Goal: Information Seeking & Learning: Learn about a topic

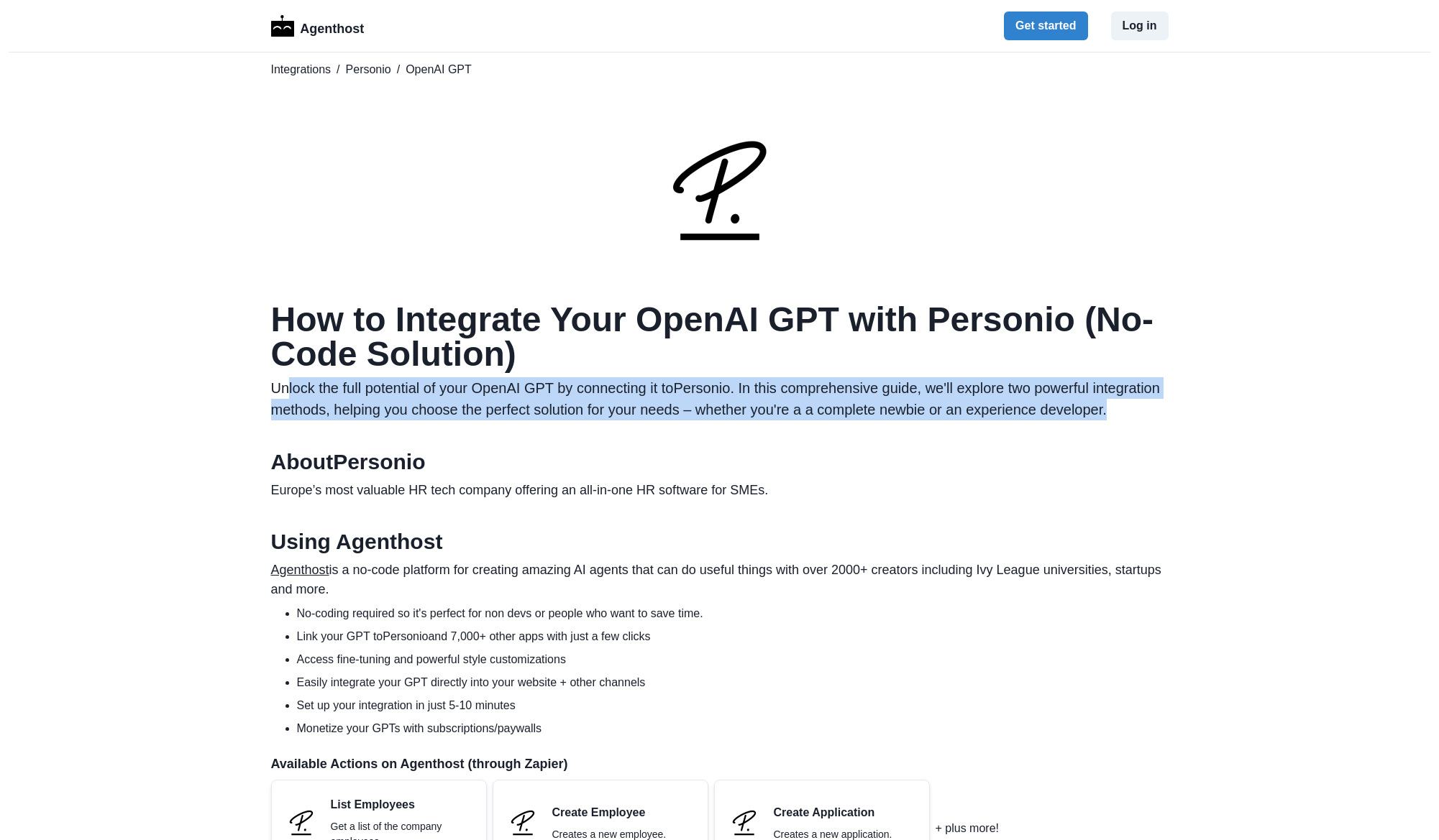
drag, startPoint x: 287, startPoint y: 385, endPoint x: 1070, endPoint y: 426, distance: 784.1
click at [1070, 421] on p "Unlock the full potential of your OpenAI GPT by connecting it to Personio . In …" at bounding box center [720, 399] width 897 height 43
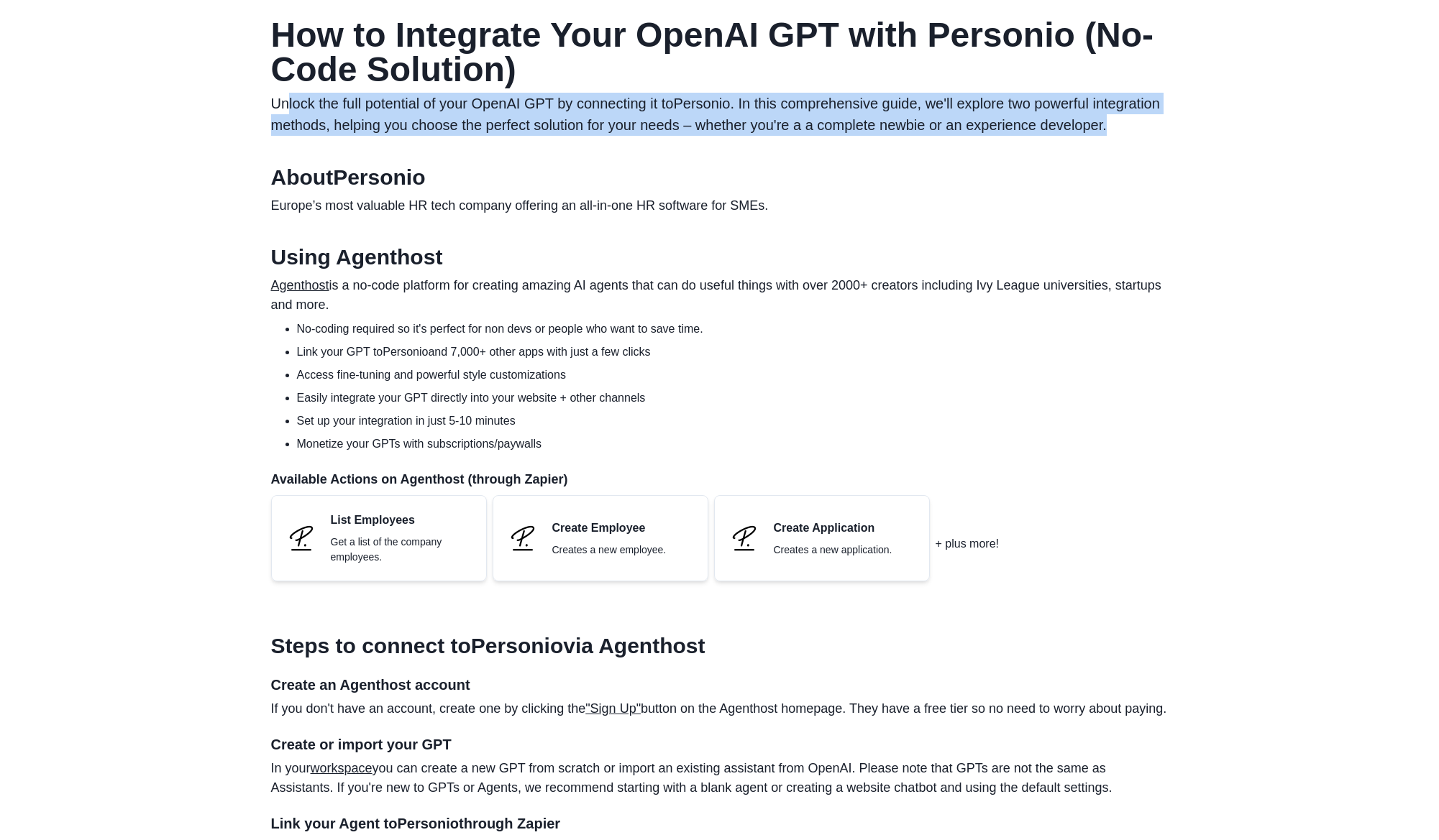
scroll to position [287, 0]
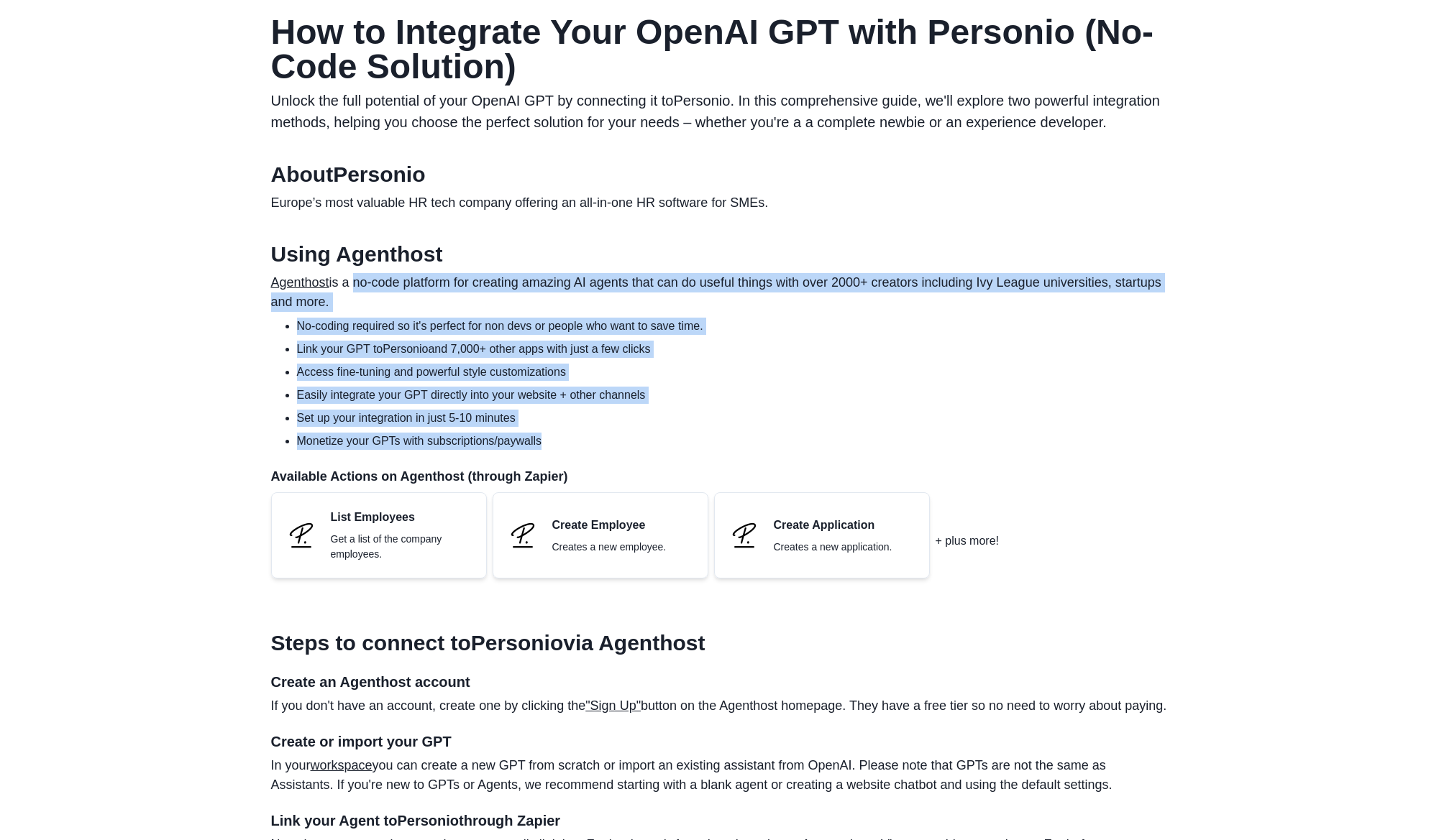
drag, startPoint x: 354, startPoint y: 300, endPoint x: 596, endPoint y: 465, distance: 292.9
click at [596, 465] on section "Using Agenthost Agenthost is a no-code platform for creating amazing AI agents …" at bounding box center [720, 415] width 897 height 348
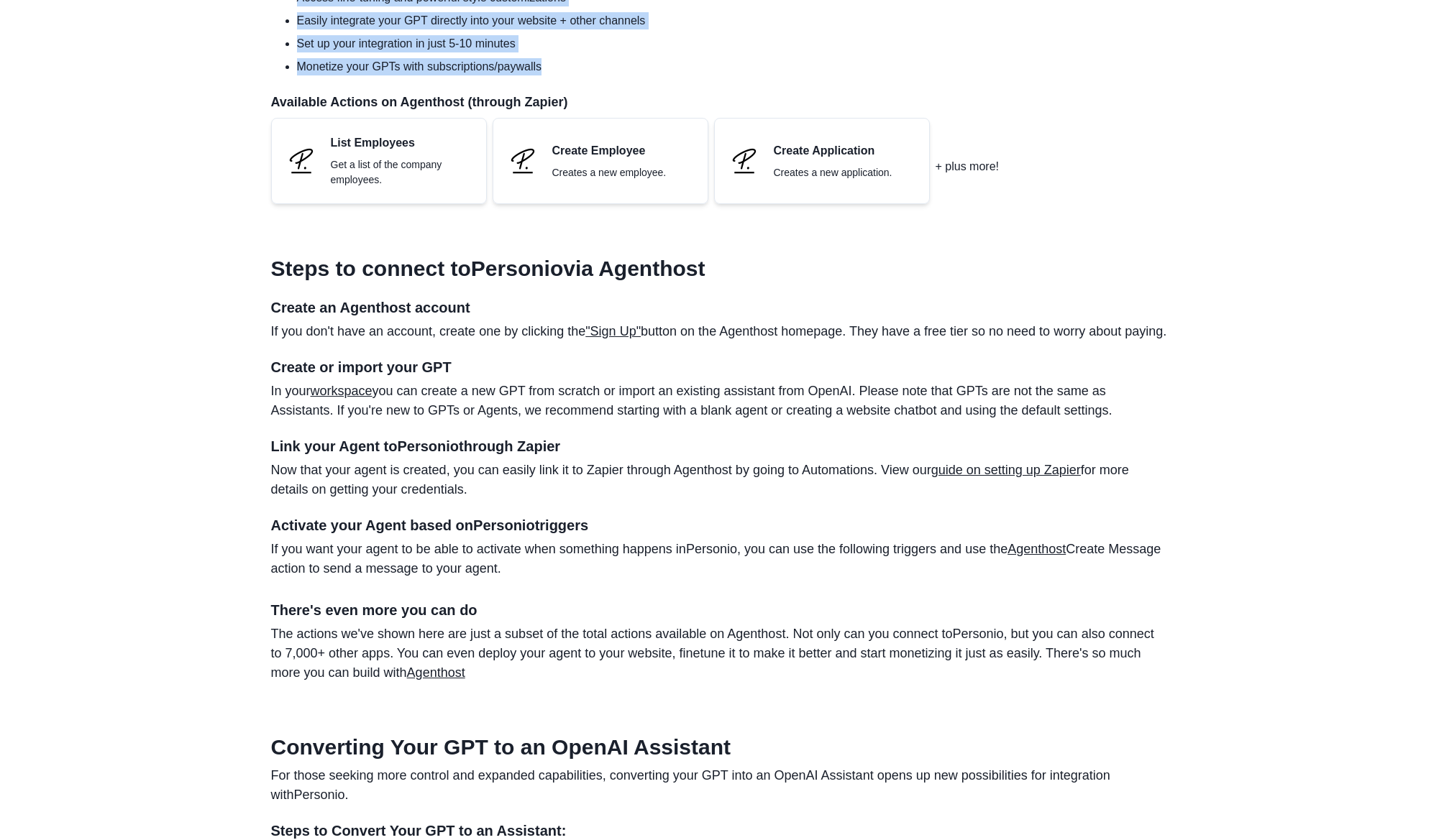
scroll to position [719, 0]
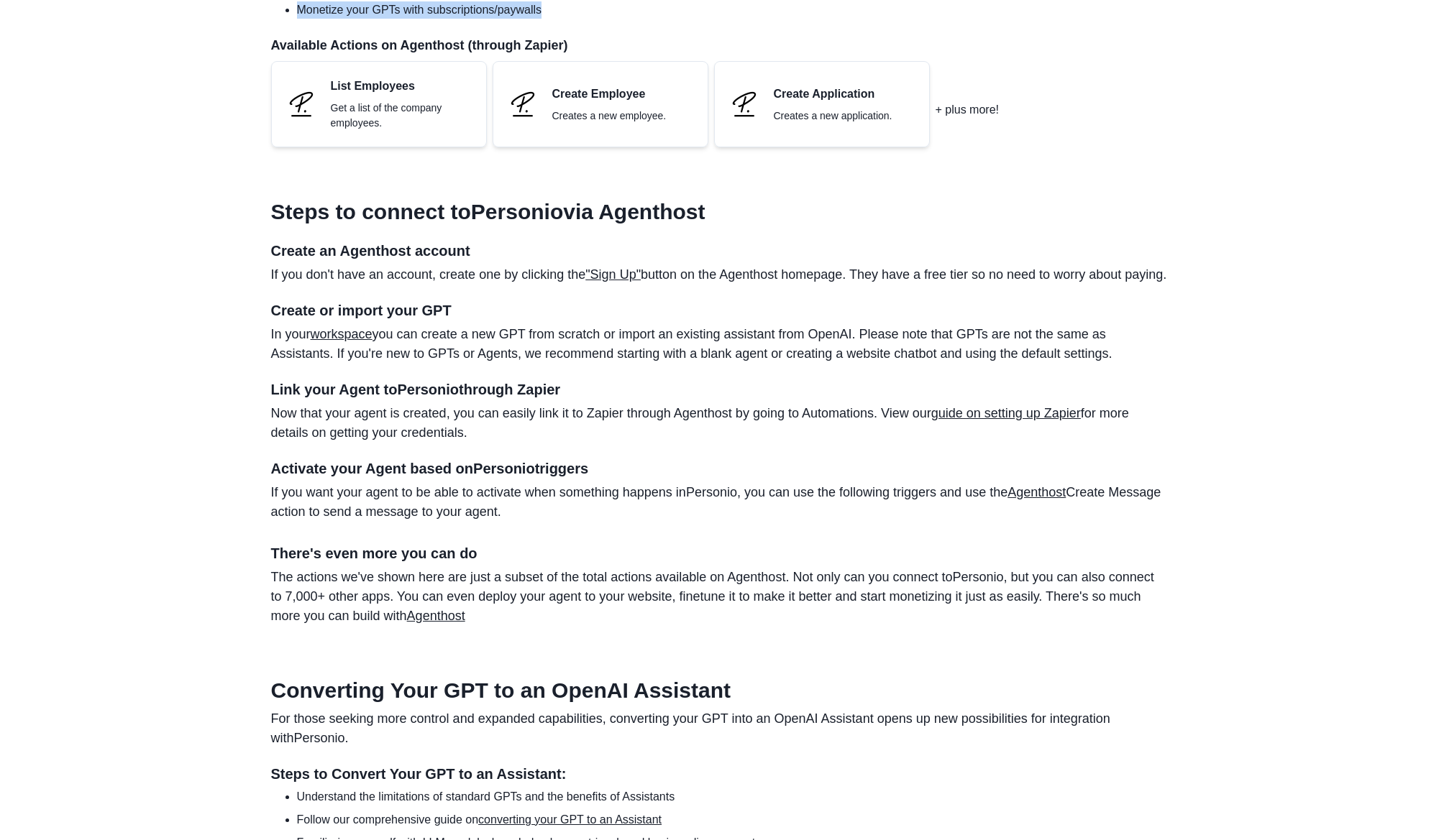
drag, startPoint x: 276, startPoint y: 368, endPoint x: 590, endPoint y: 566, distance: 371.2
click at [590, 566] on section "Steps to connect to Personio via Agenthost Create an Agenthost account If you d…" at bounding box center [720, 406] width 897 height 439
click at [405, 522] on p "If you want your agent to be able to activate when something happens in Personi…" at bounding box center [720, 502] width 897 height 39
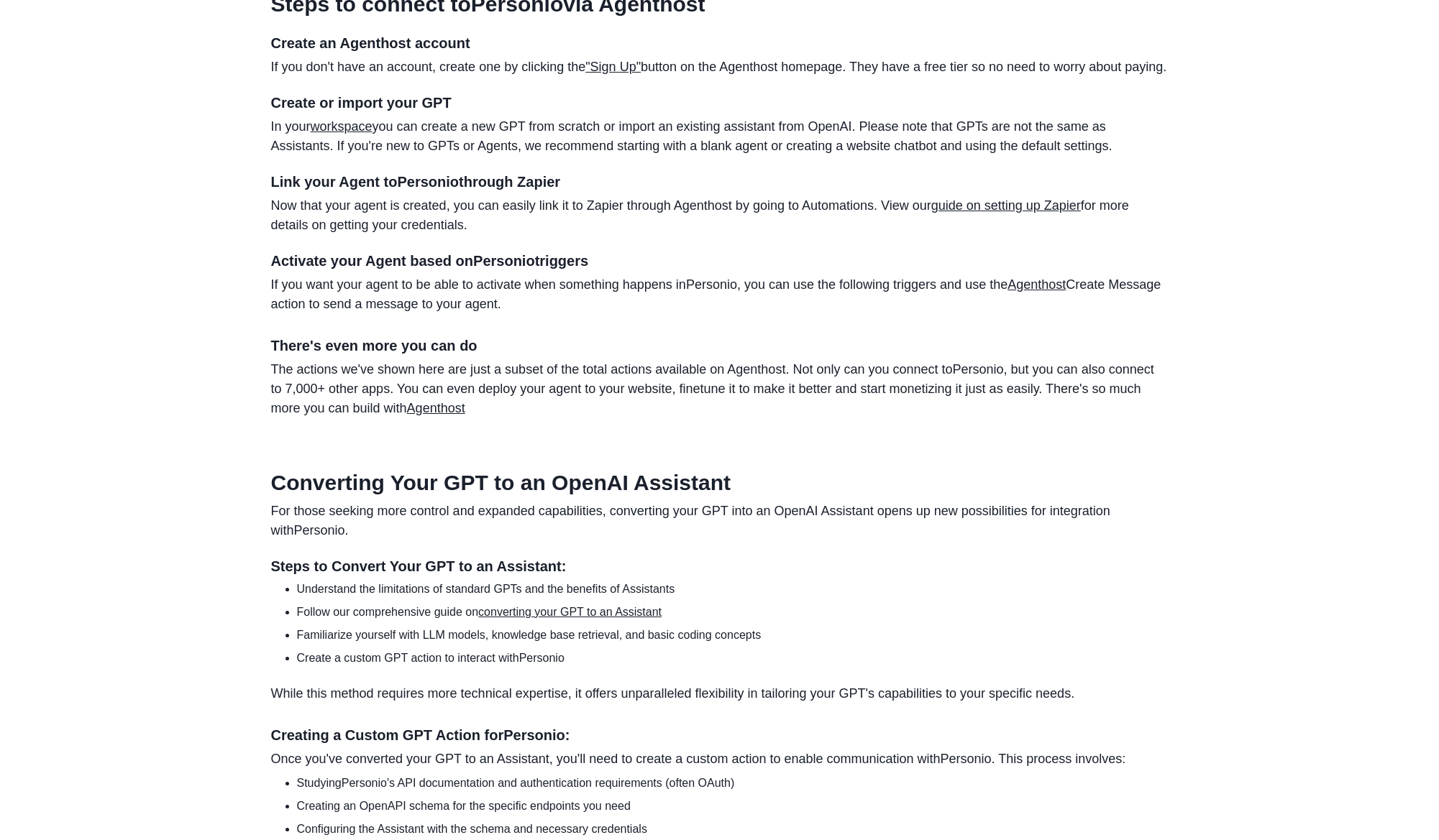
scroll to position [934, 0]
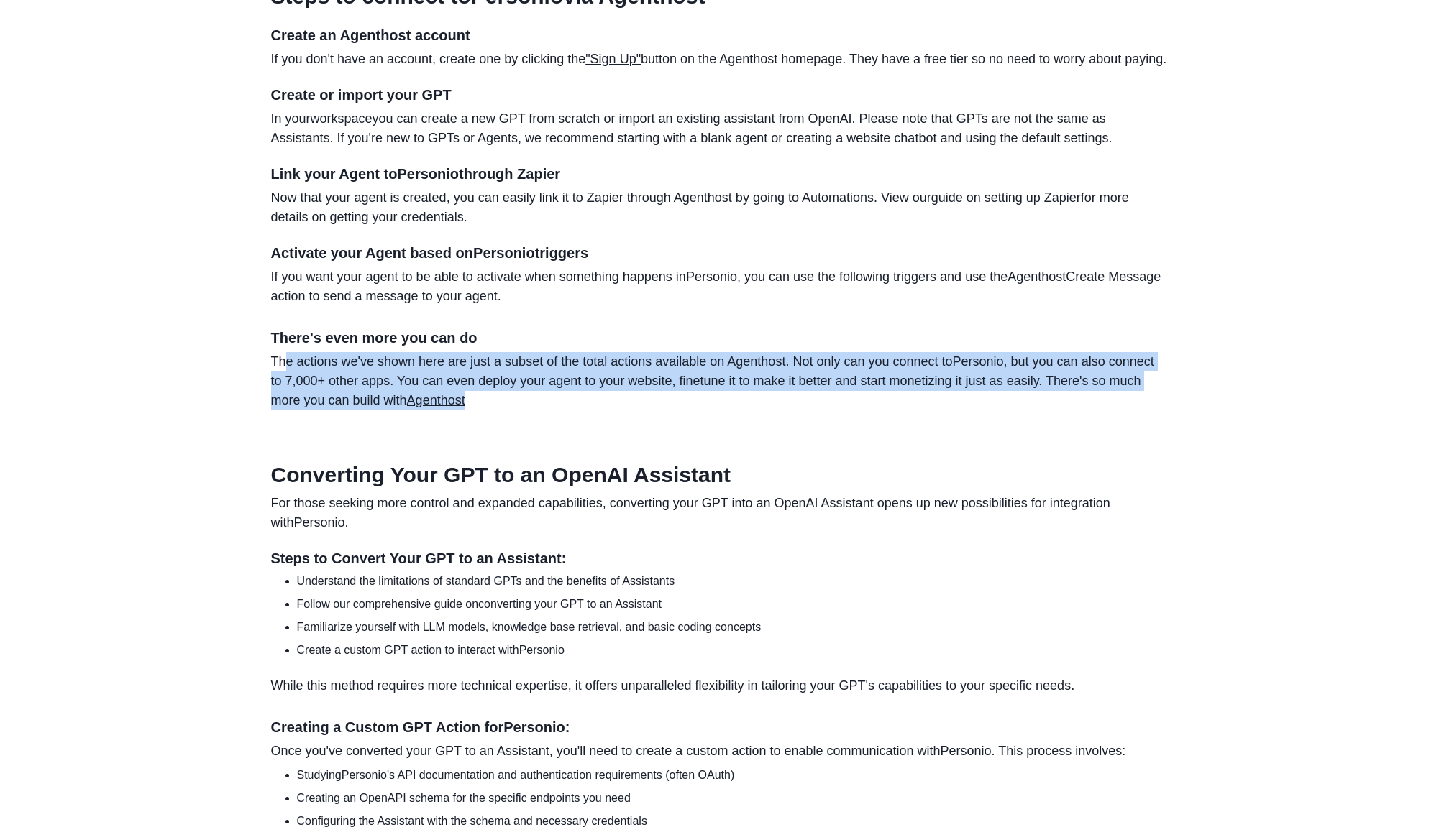
drag, startPoint x: 283, startPoint y: 398, endPoint x: 616, endPoint y: 441, distance: 335.8
click at [616, 410] on p "The actions we've shown here are just a subset of the total actions available o…" at bounding box center [720, 381] width 897 height 58
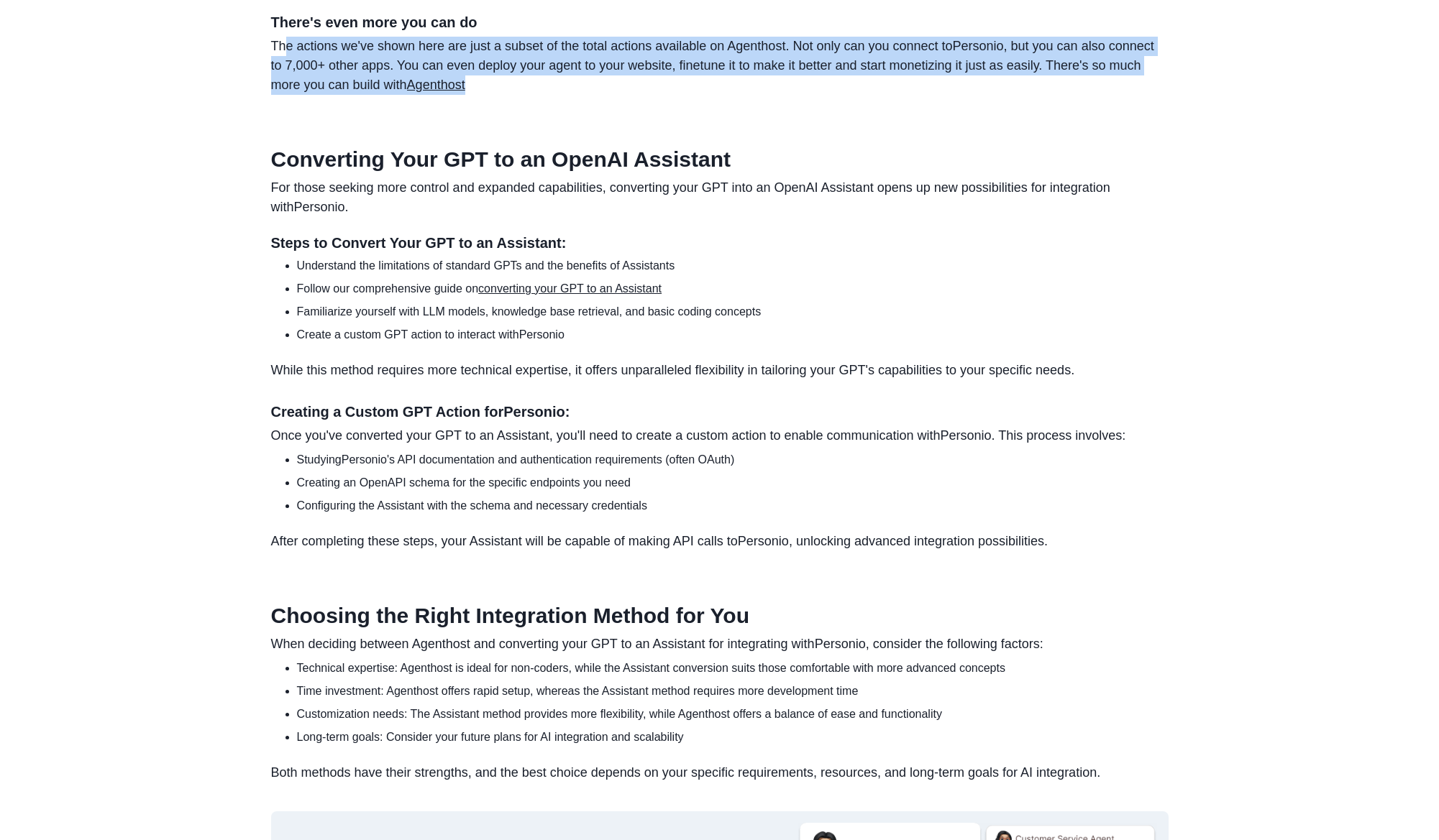
scroll to position [1294, 0]
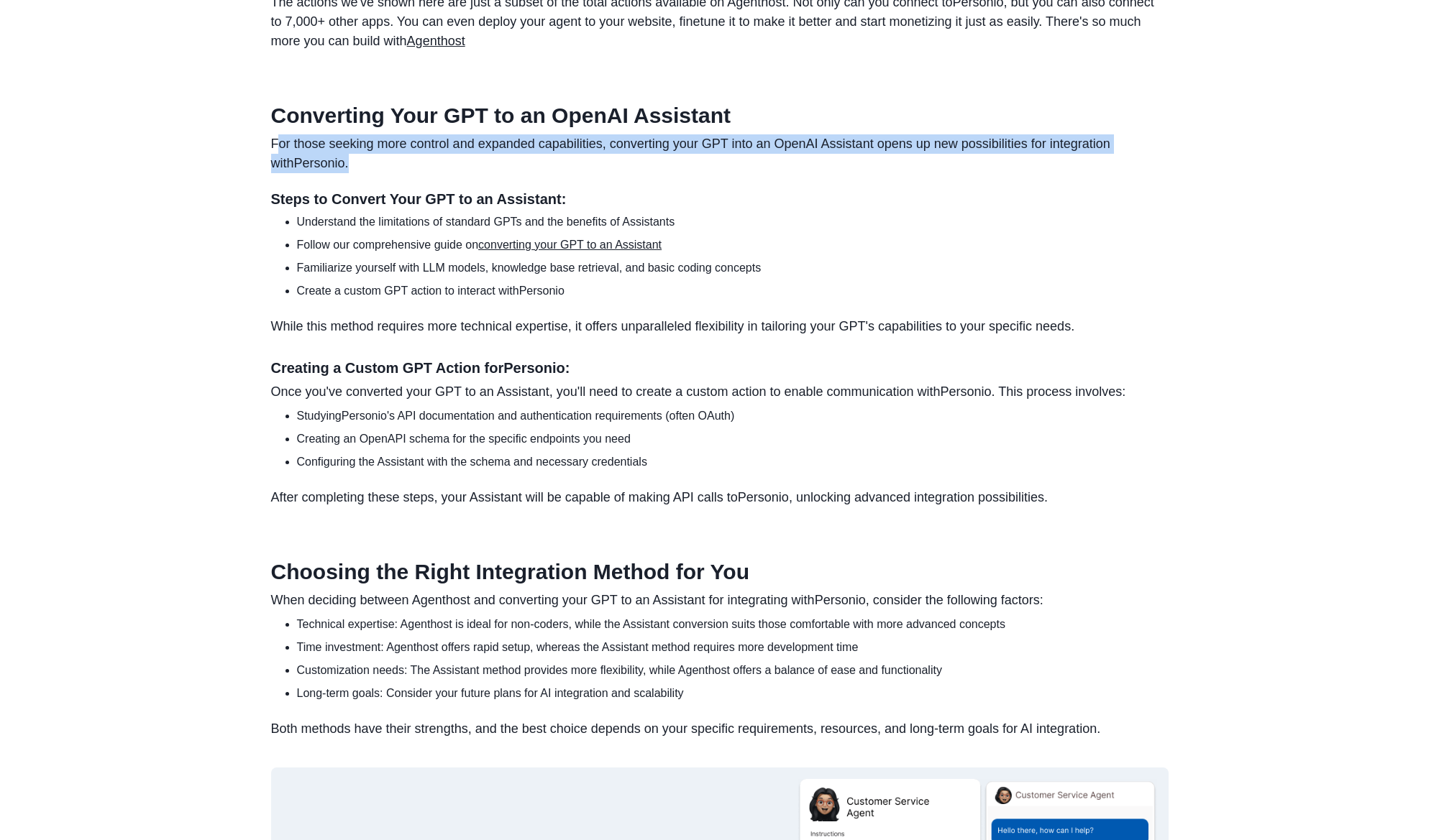
drag, startPoint x: 274, startPoint y: 178, endPoint x: 610, endPoint y: 211, distance: 337.6
click at [610, 173] on p "For those seeking more control and expanded capabilities, converting your GPT i…" at bounding box center [720, 154] width 897 height 39
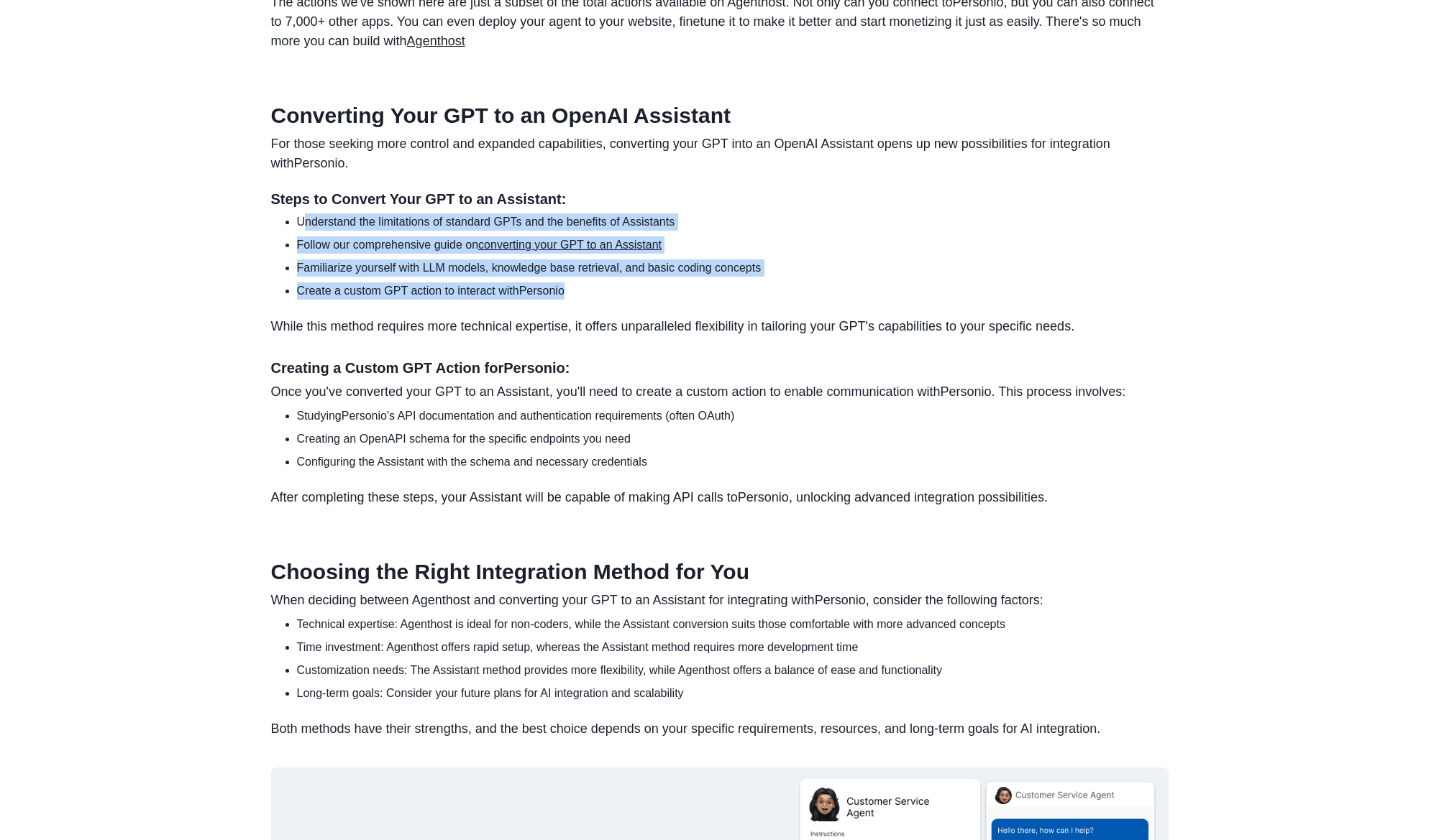
drag, startPoint x: 303, startPoint y: 259, endPoint x: 674, endPoint y: 340, distance: 379.7
click at [674, 340] on section "Converting Your GPT to an OpenAI Assistant For those seeking more control and e…" at bounding box center [720, 305] width 897 height 405
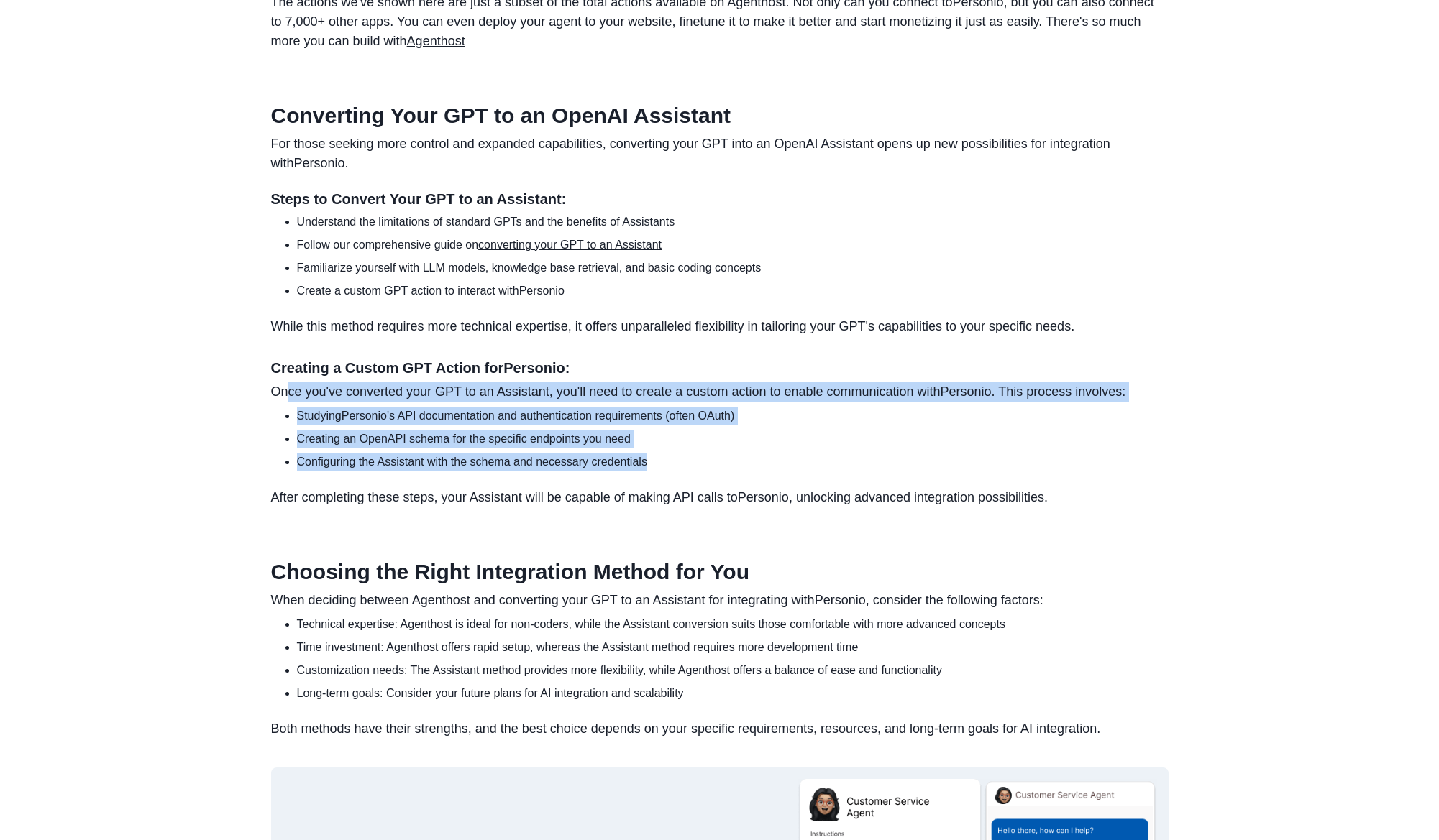
drag, startPoint x: 287, startPoint y: 429, endPoint x: 1151, endPoint y: 516, distance: 868.4
click at [1151, 508] on section "Converting Your GPT to an OpenAI Assistant For those seeking more control and e…" at bounding box center [720, 305] width 897 height 405
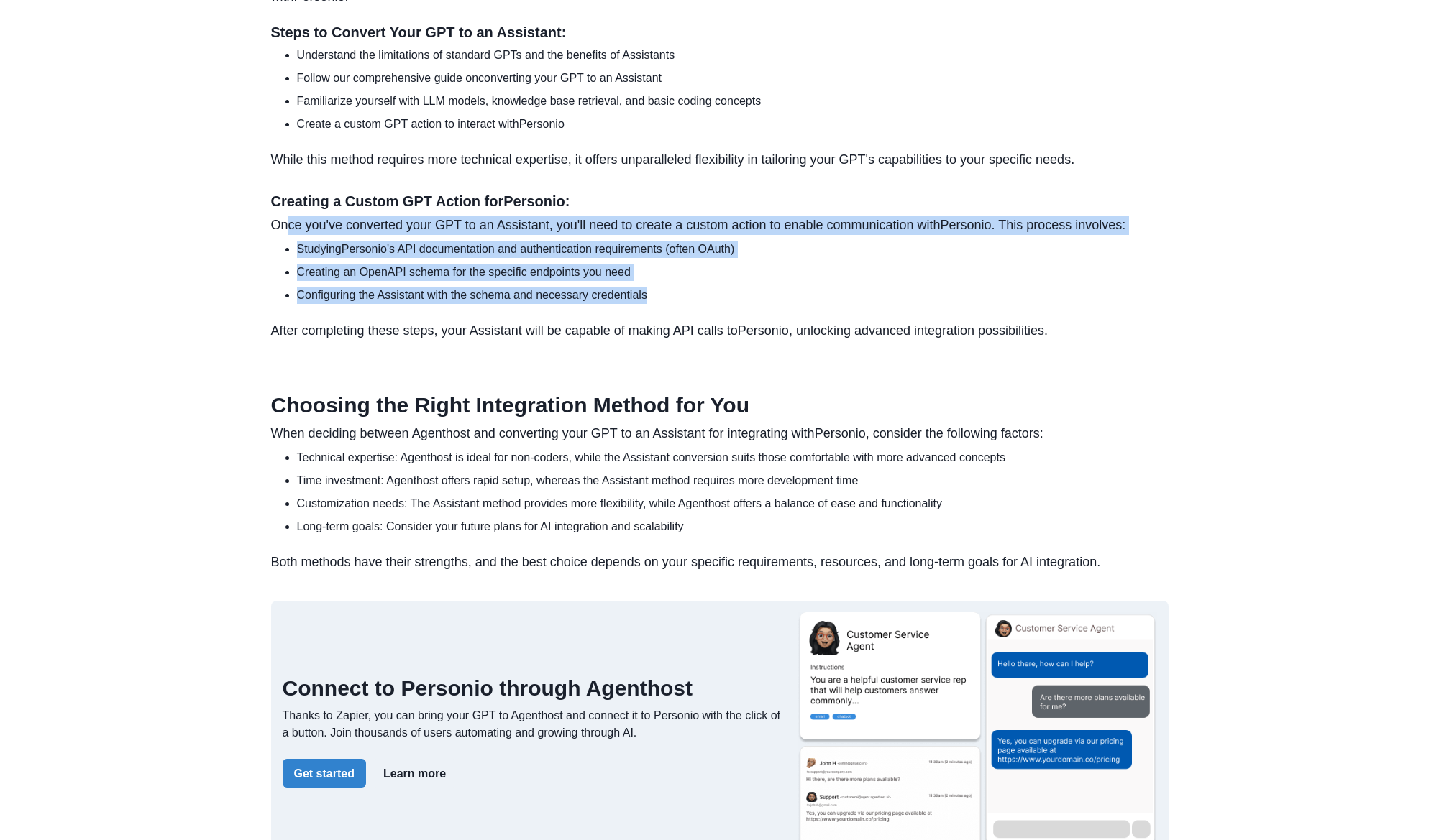
scroll to position [1581, 0]
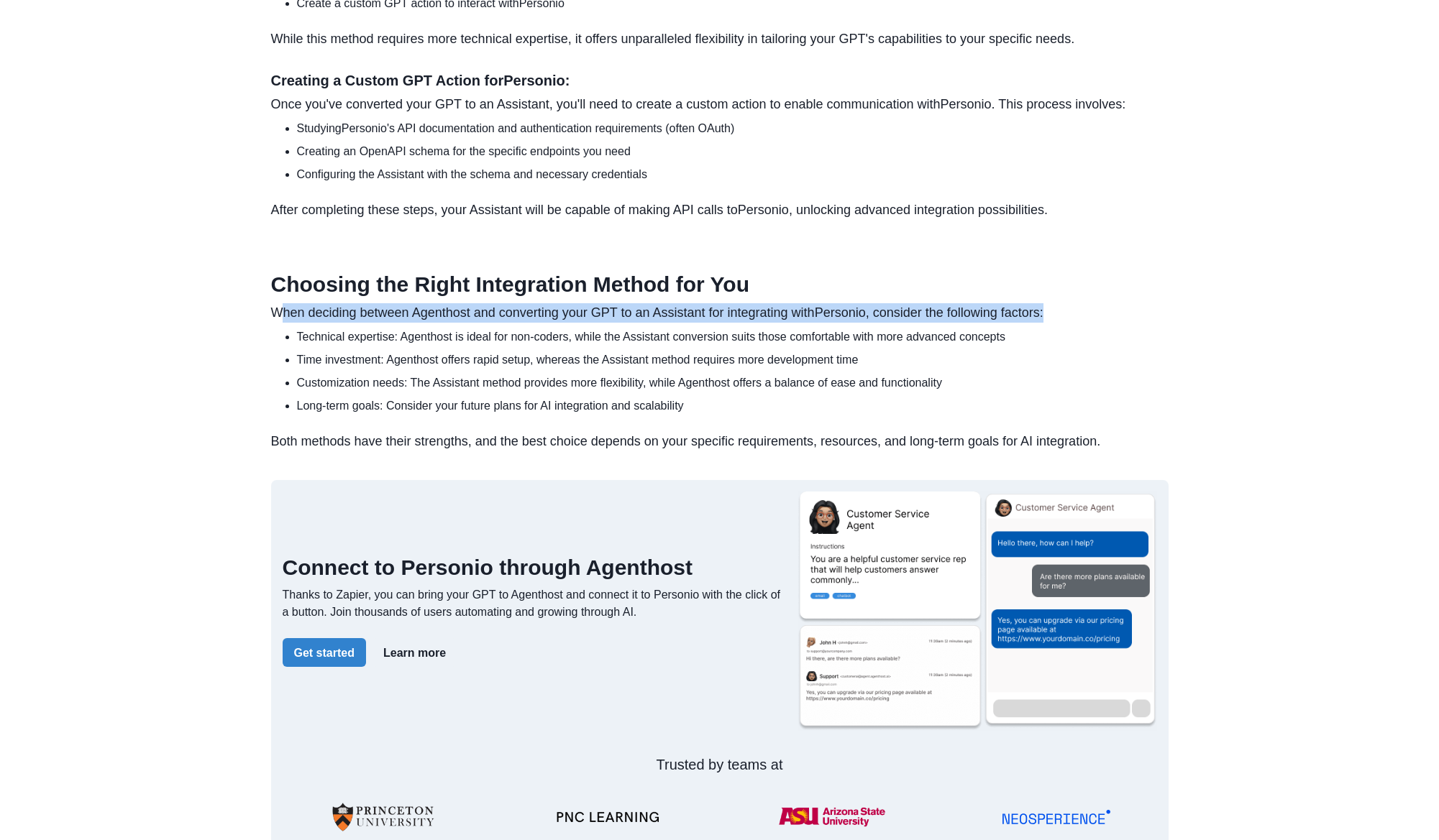
drag, startPoint x: 281, startPoint y: 350, endPoint x: 1088, endPoint y: 347, distance: 807.0
click at [1088, 323] on p "When deciding between Agenthost and converting your GPT to an Assistant for int…" at bounding box center [720, 313] width 897 height 19
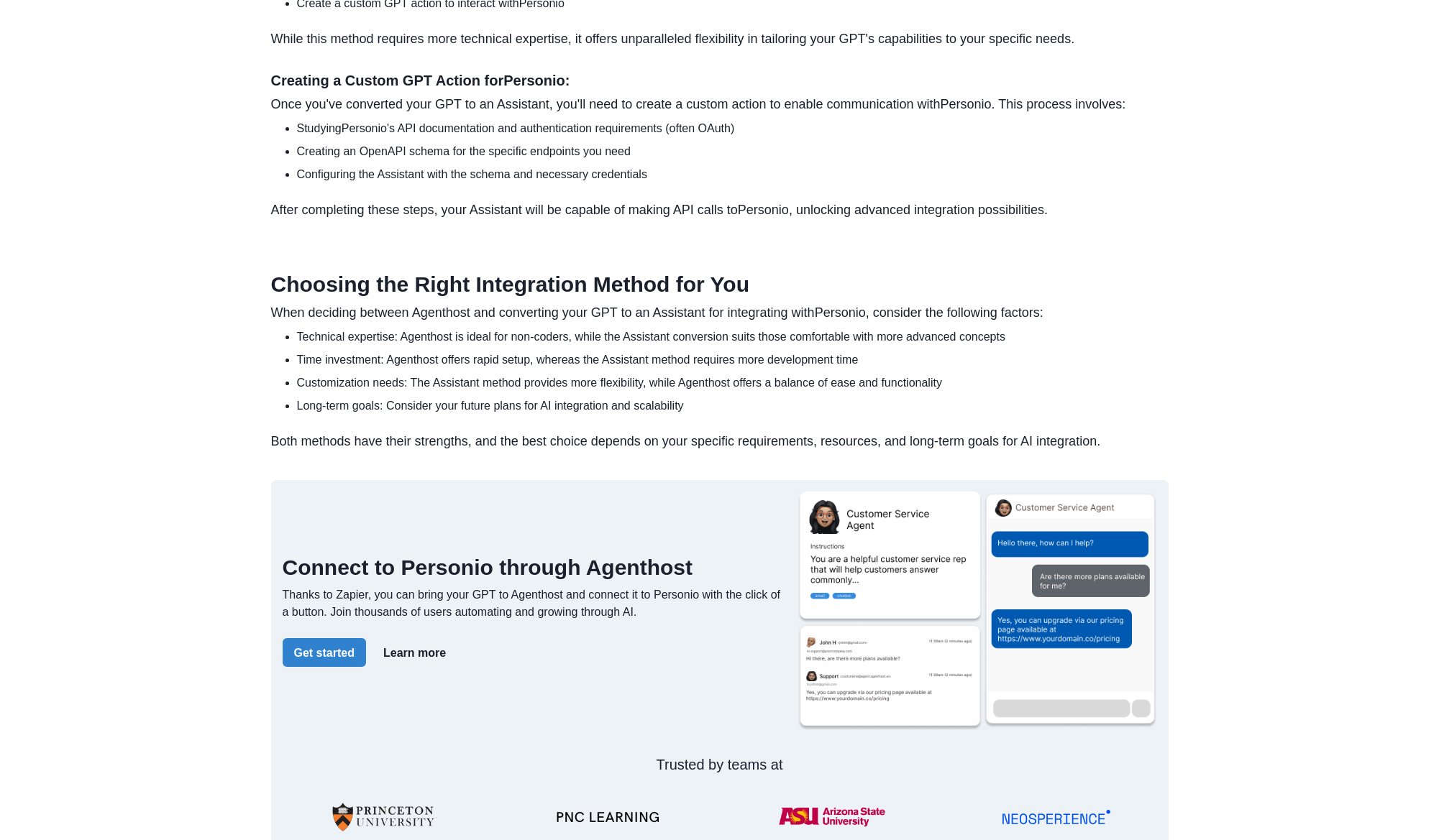
click at [457, 346] on li "Technical expertise: Agenthost is ideal for non-coders, while the Assistant con…" at bounding box center [732, 336] width 872 height 17
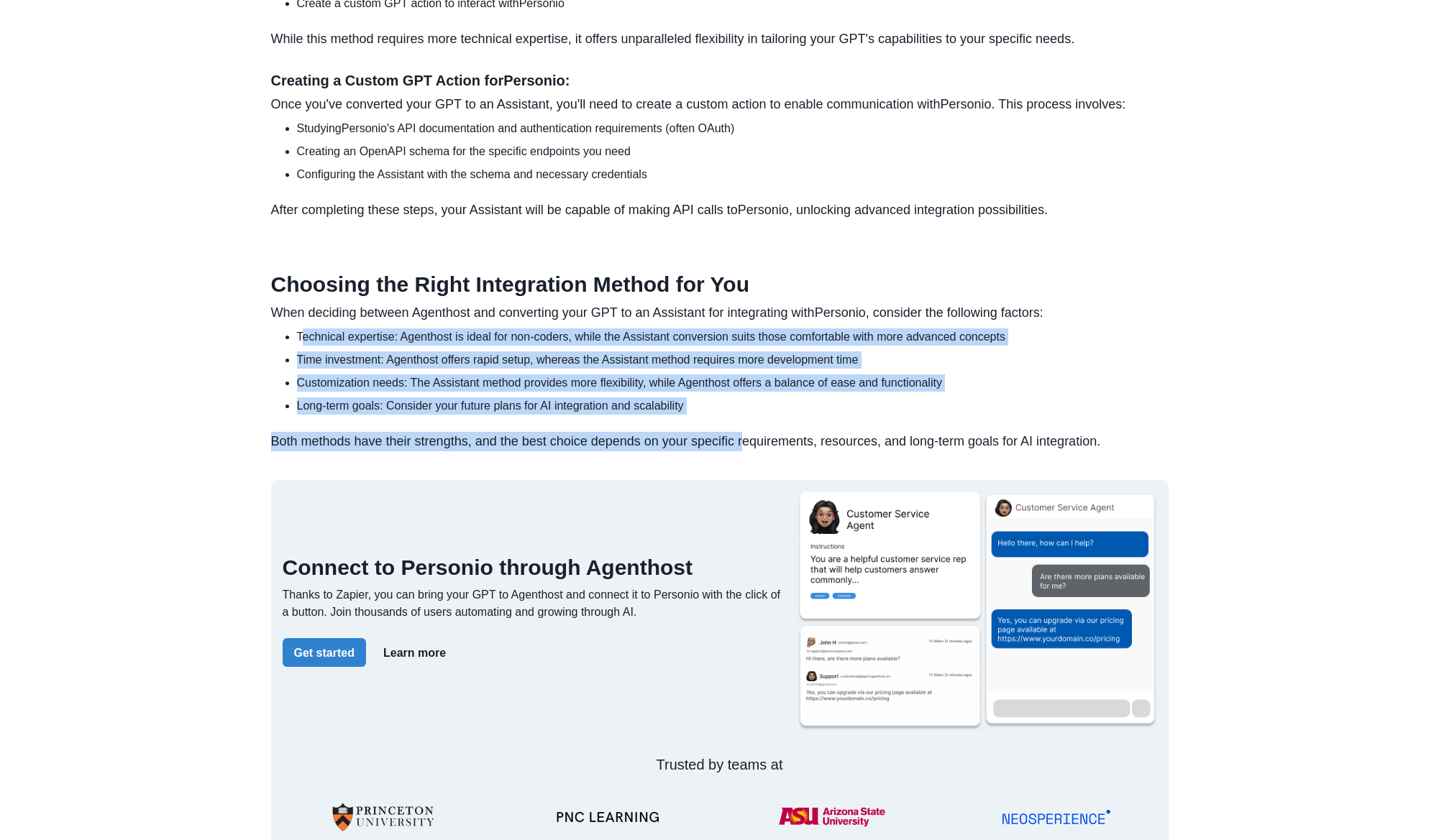
drag, startPoint x: 299, startPoint y: 380, endPoint x: 741, endPoint y: 482, distance: 453.6
click at [741, 451] on section "Choosing the Right Integration Method for You When deciding between Agenthost a…" at bounding box center [720, 361] width 897 height 179
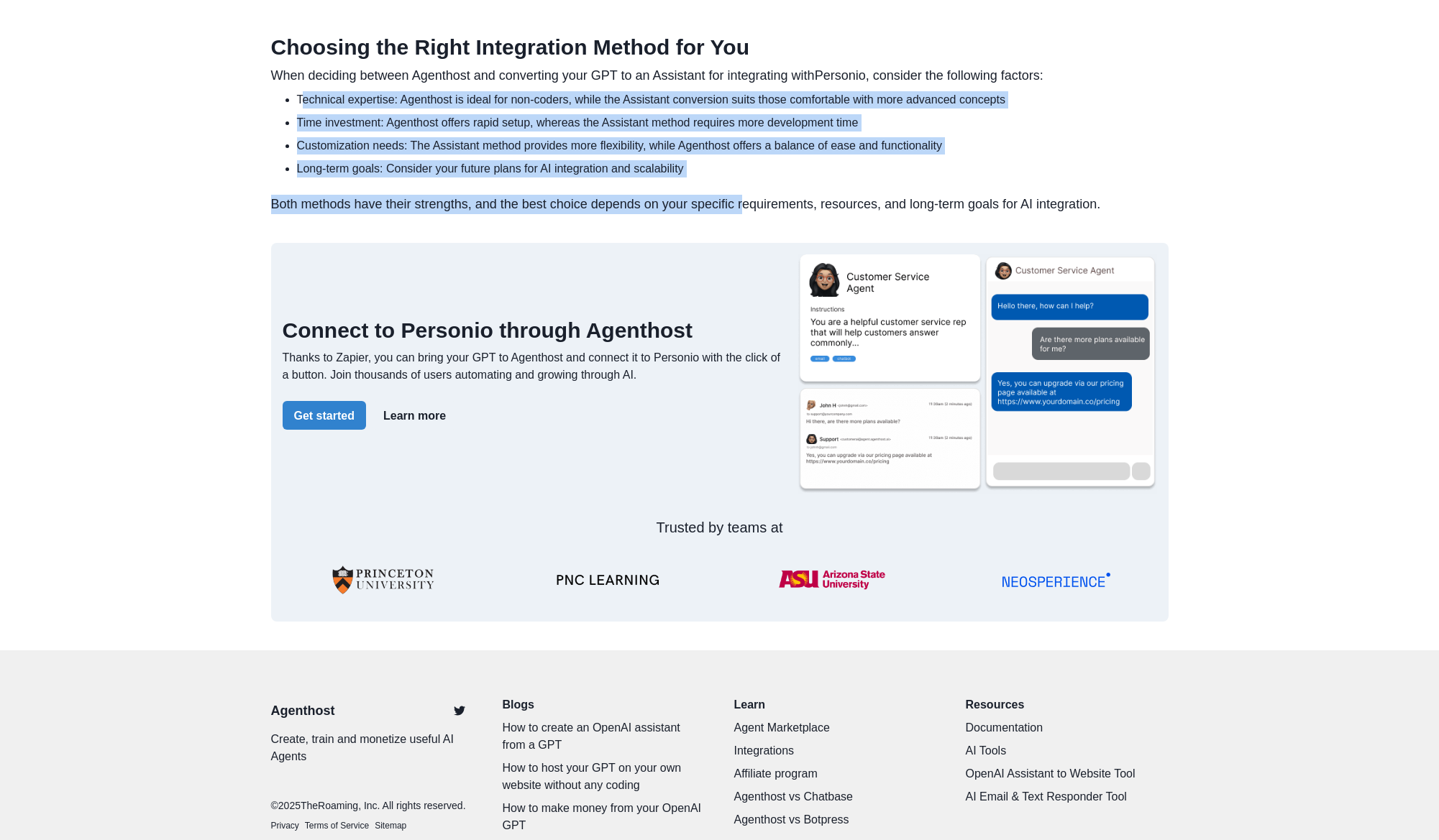
scroll to position [1869, 0]
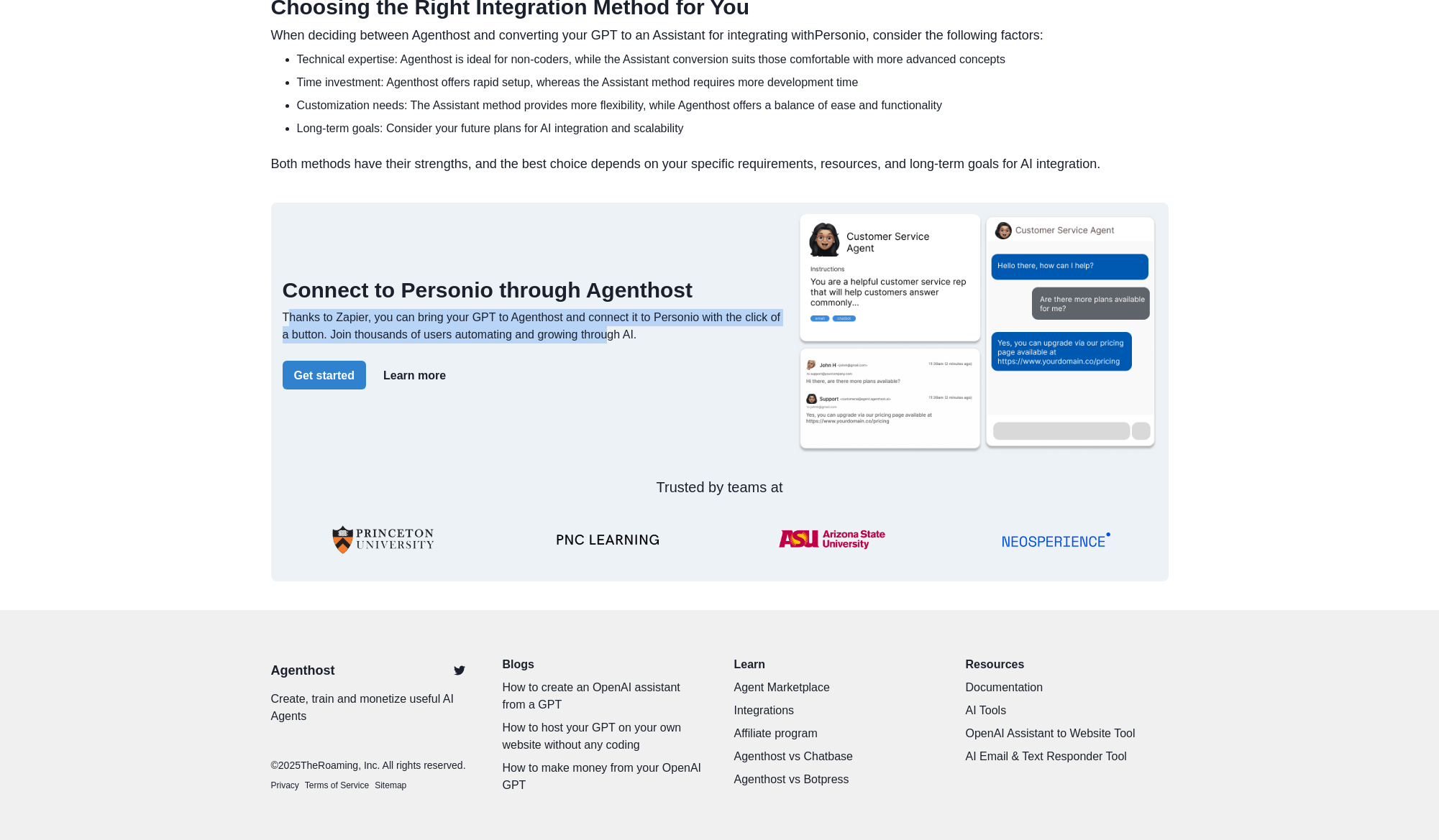
drag, startPoint x: 290, startPoint y: 347, endPoint x: 611, endPoint y: 367, distance: 321.6
click at [611, 344] on p "Thanks to Zapier, you can bring your GPT to Agenthost and connect it to Personi…" at bounding box center [534, 326] width 503 height 35
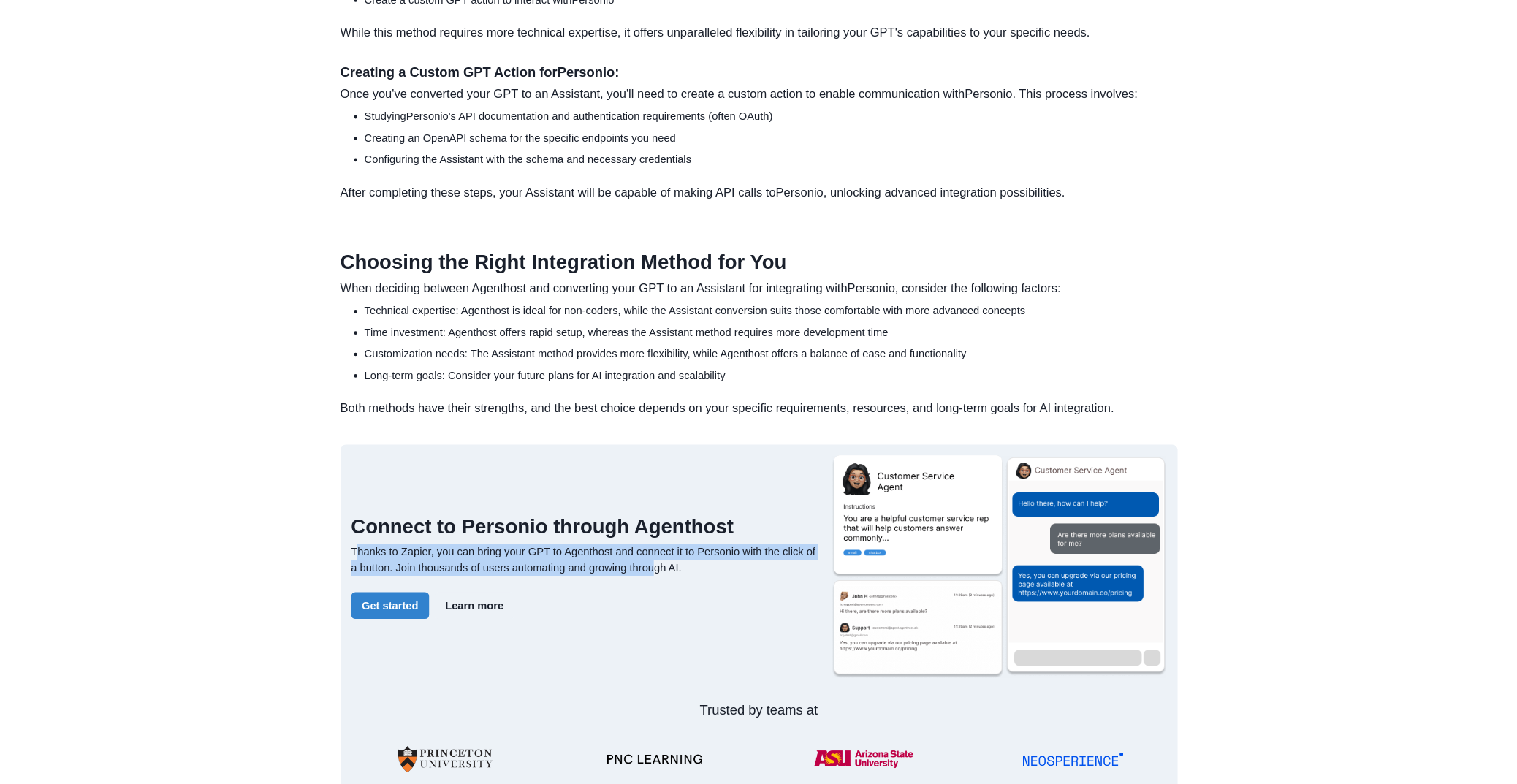
scroll to position [1606, 0]
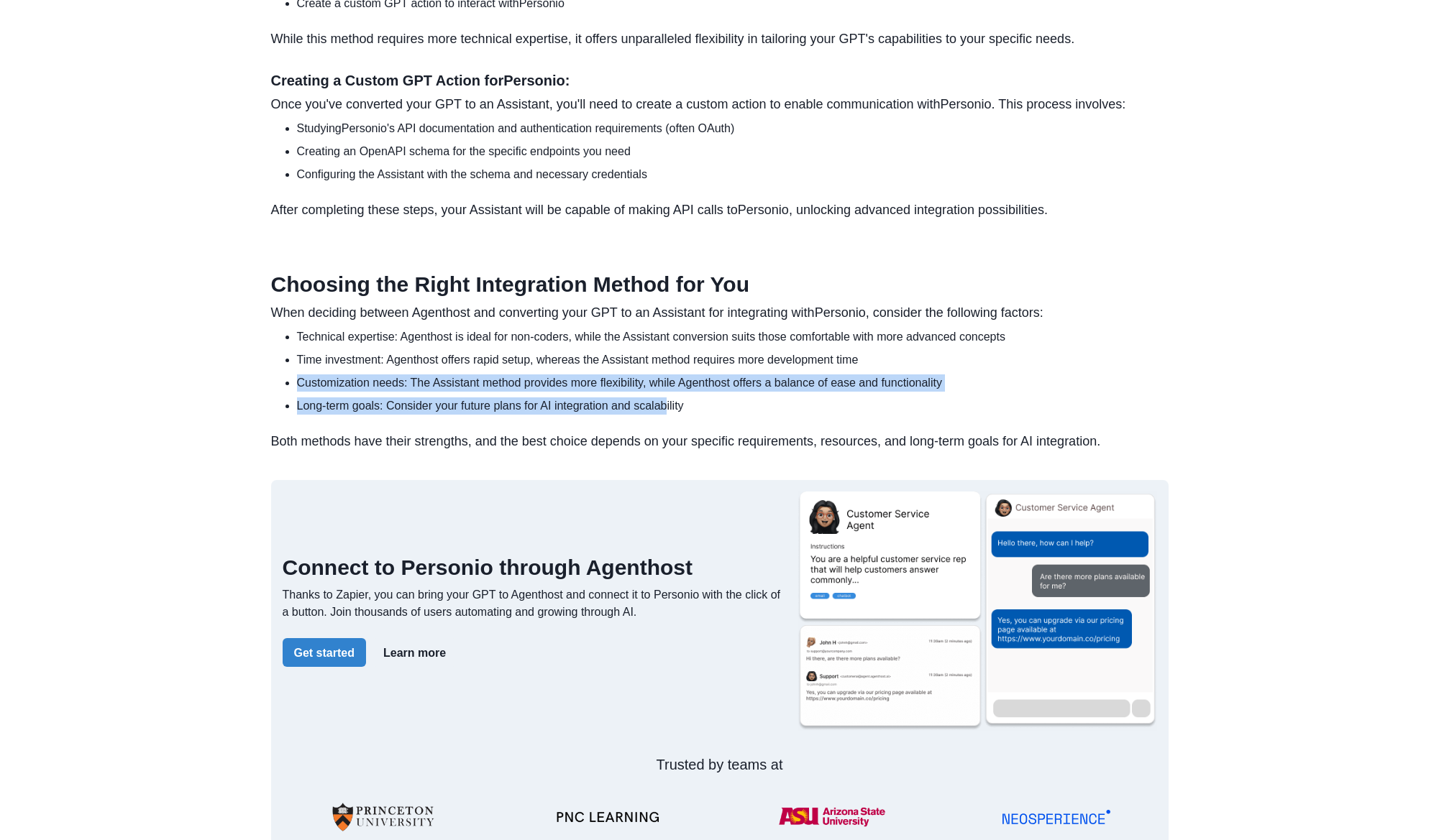
drag, startPoint x: 291, startPoint y: 414, endPoint x: 666, endPoint y: 435, distance: 375.6
click at [666, 414] on ul "Technical expertise: Agenthost is ideal for non-coders, while the Assistant con…" at bounding box center [725, 371] width 886 height 86
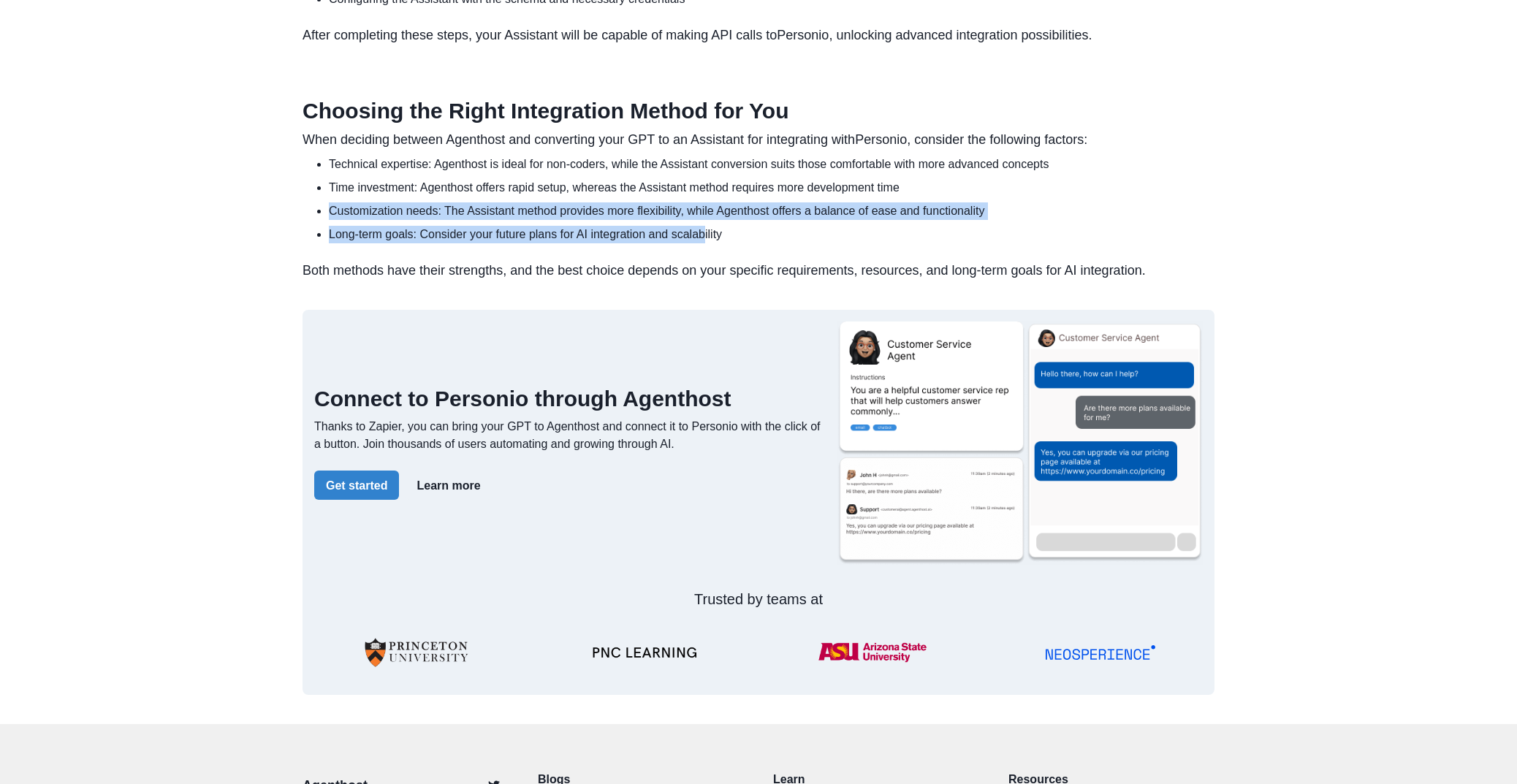
scroll to position [1781, 0]
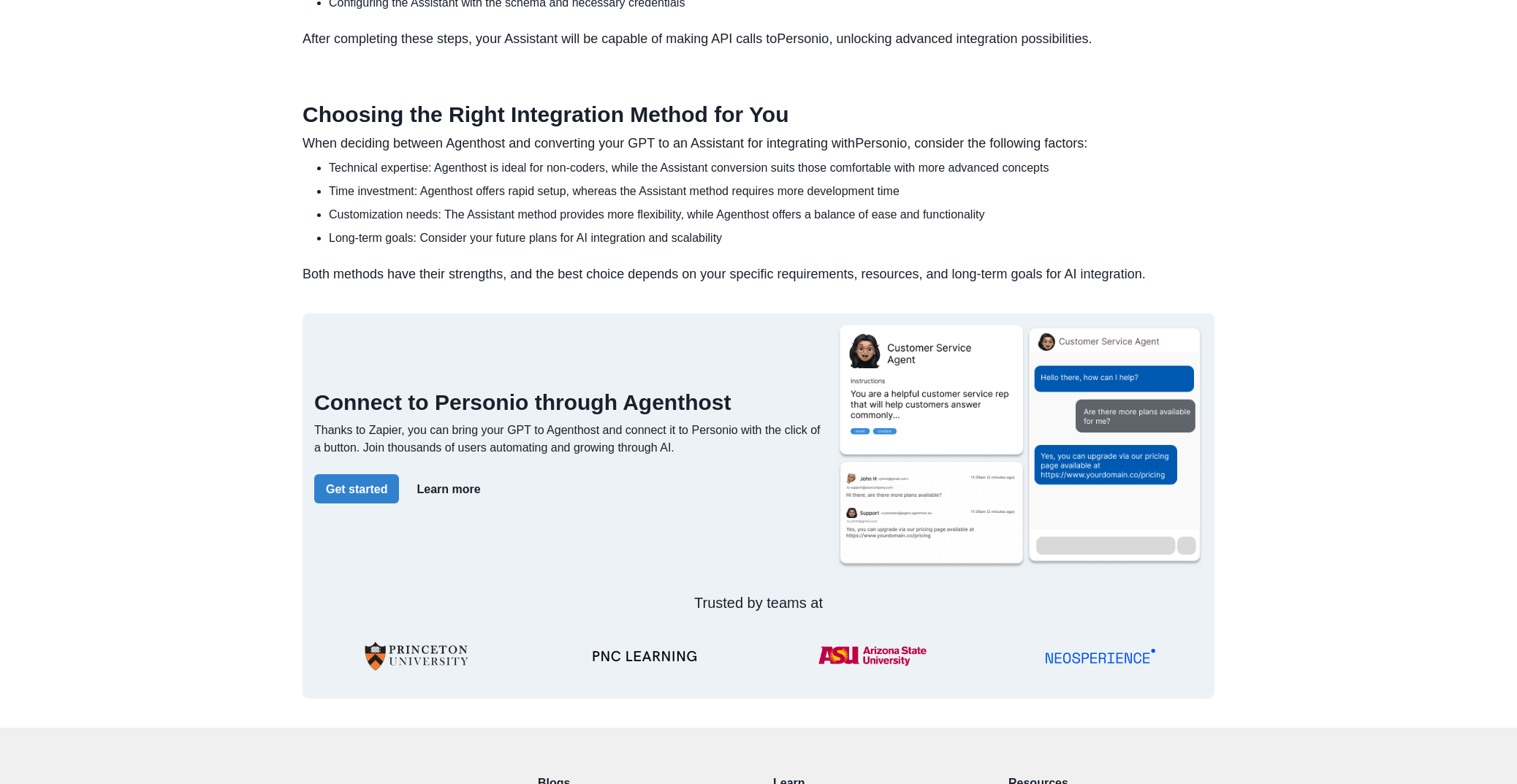
click at [319, 284] on p "Both methods have their strengths, and the best choice depends on your specific…" at bounding box center [758, 274] width 912 height 20
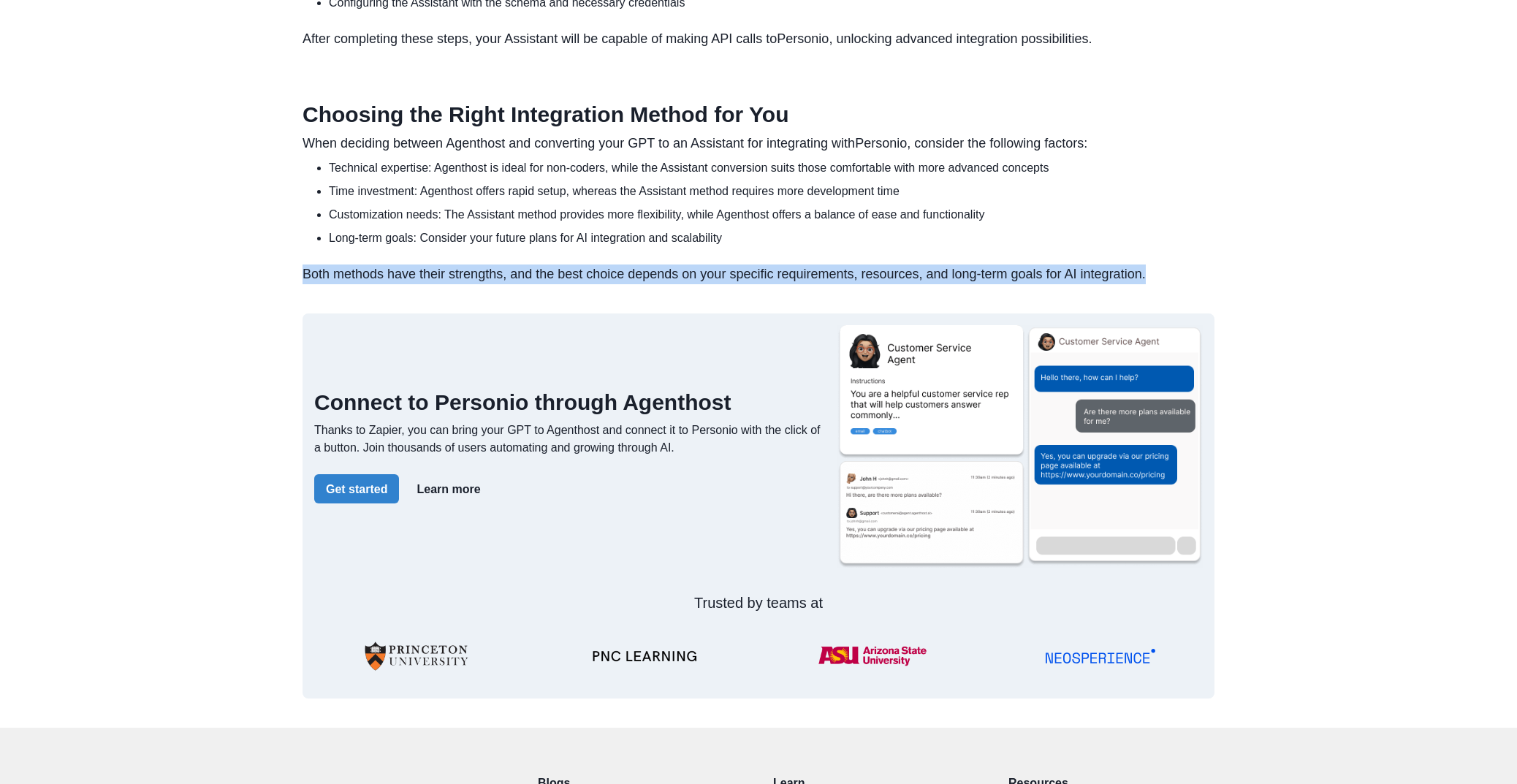
drag, startPoint x: 306, startPoint y: 312, endPoint x: 1285, endPoint y: 319, distance: 979.0
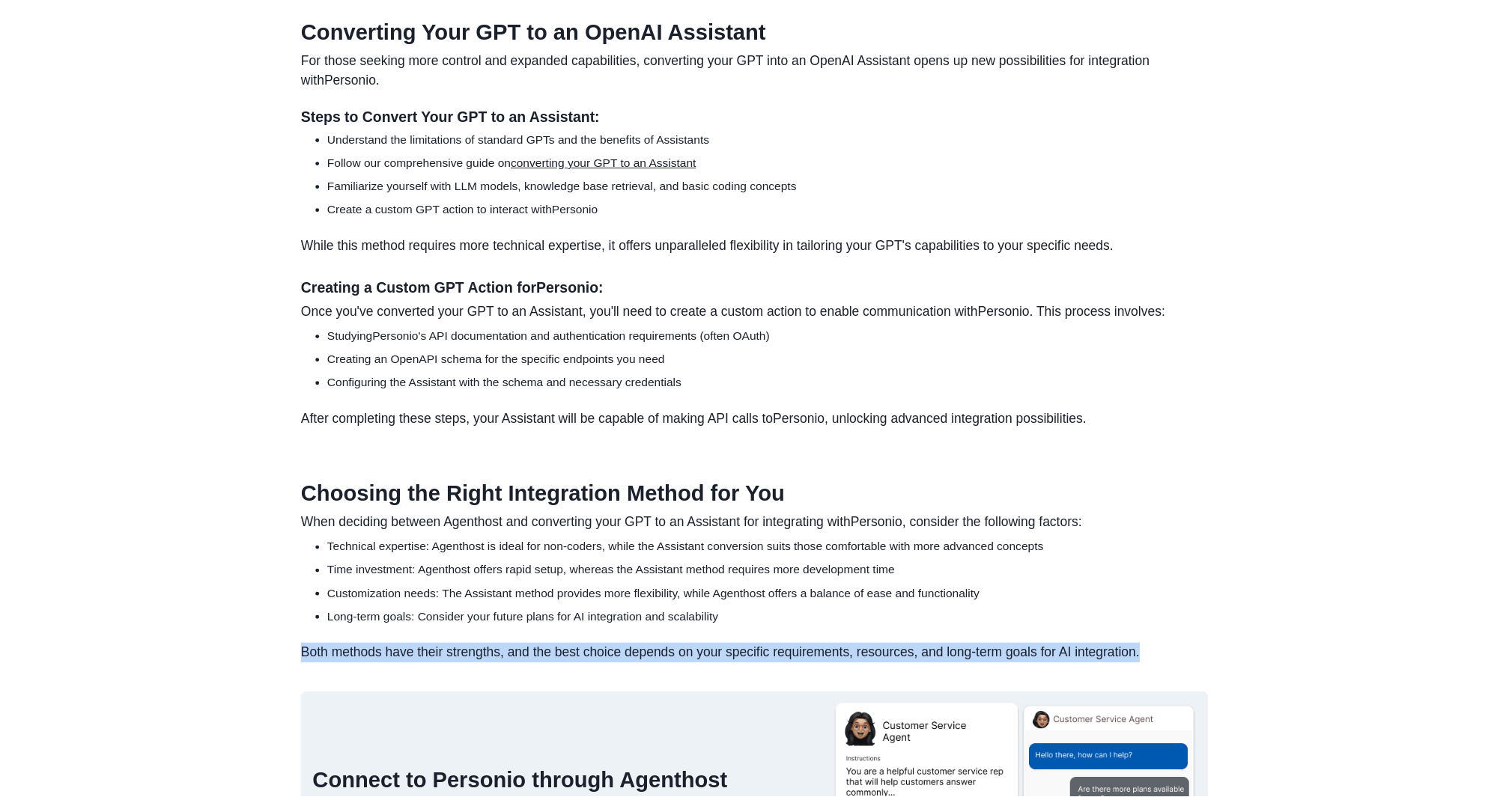
scroll to position [1002, 0]
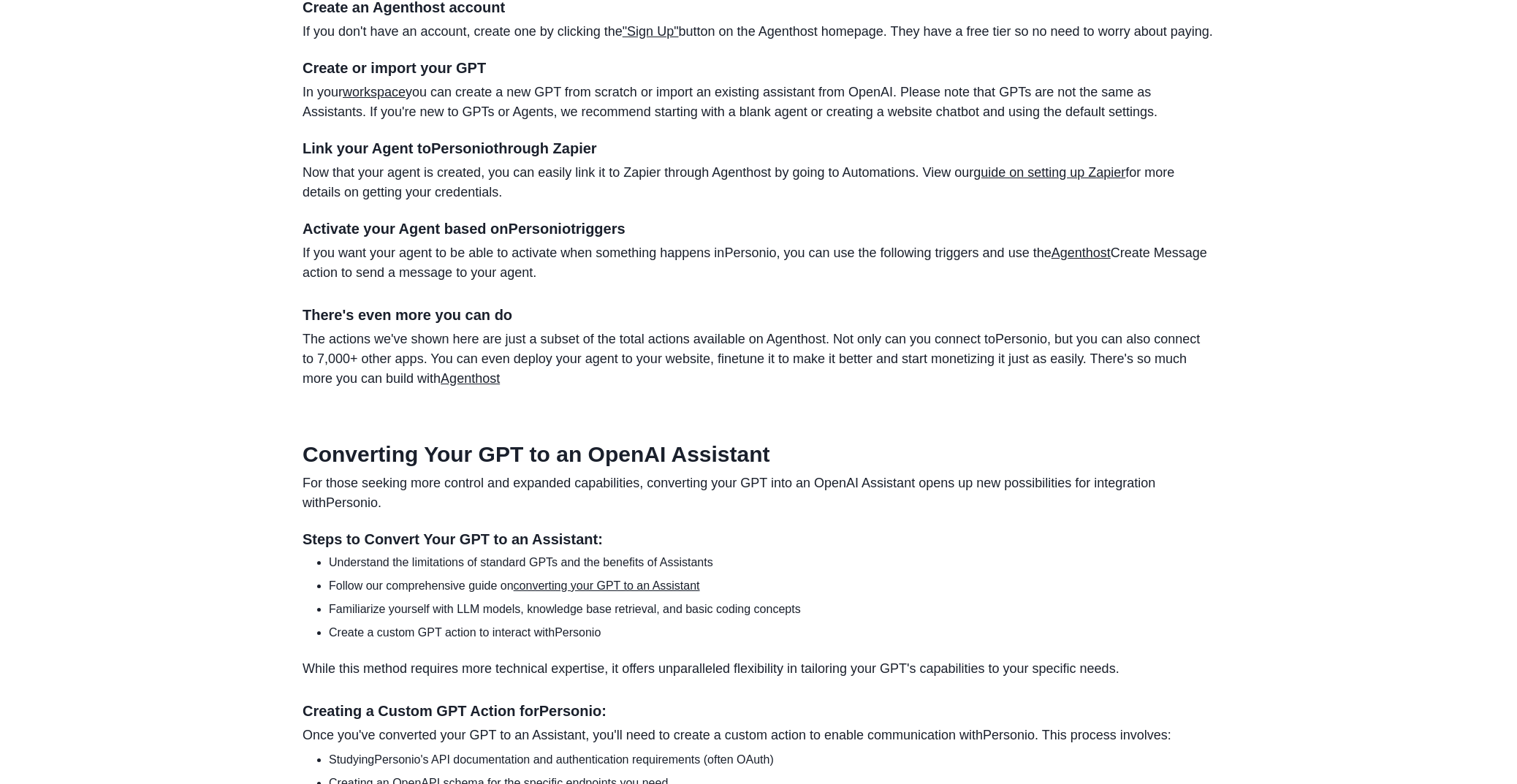
click at [852, 548] on h3 "Steps to Convert Your GPT to an Assistant:" at bounding box center [758, 539] width 912 height 17
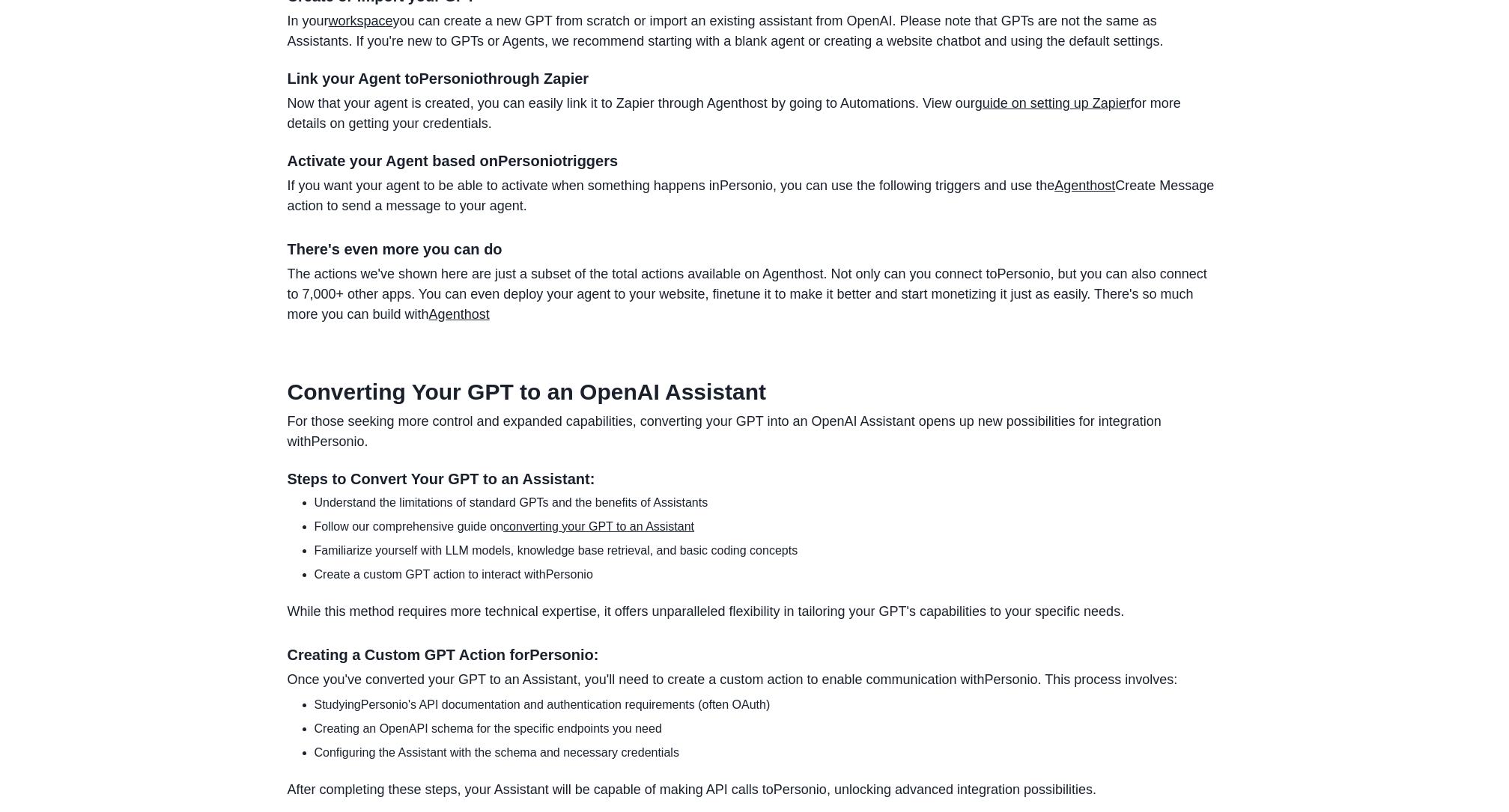
scroll to position [1301, 0]
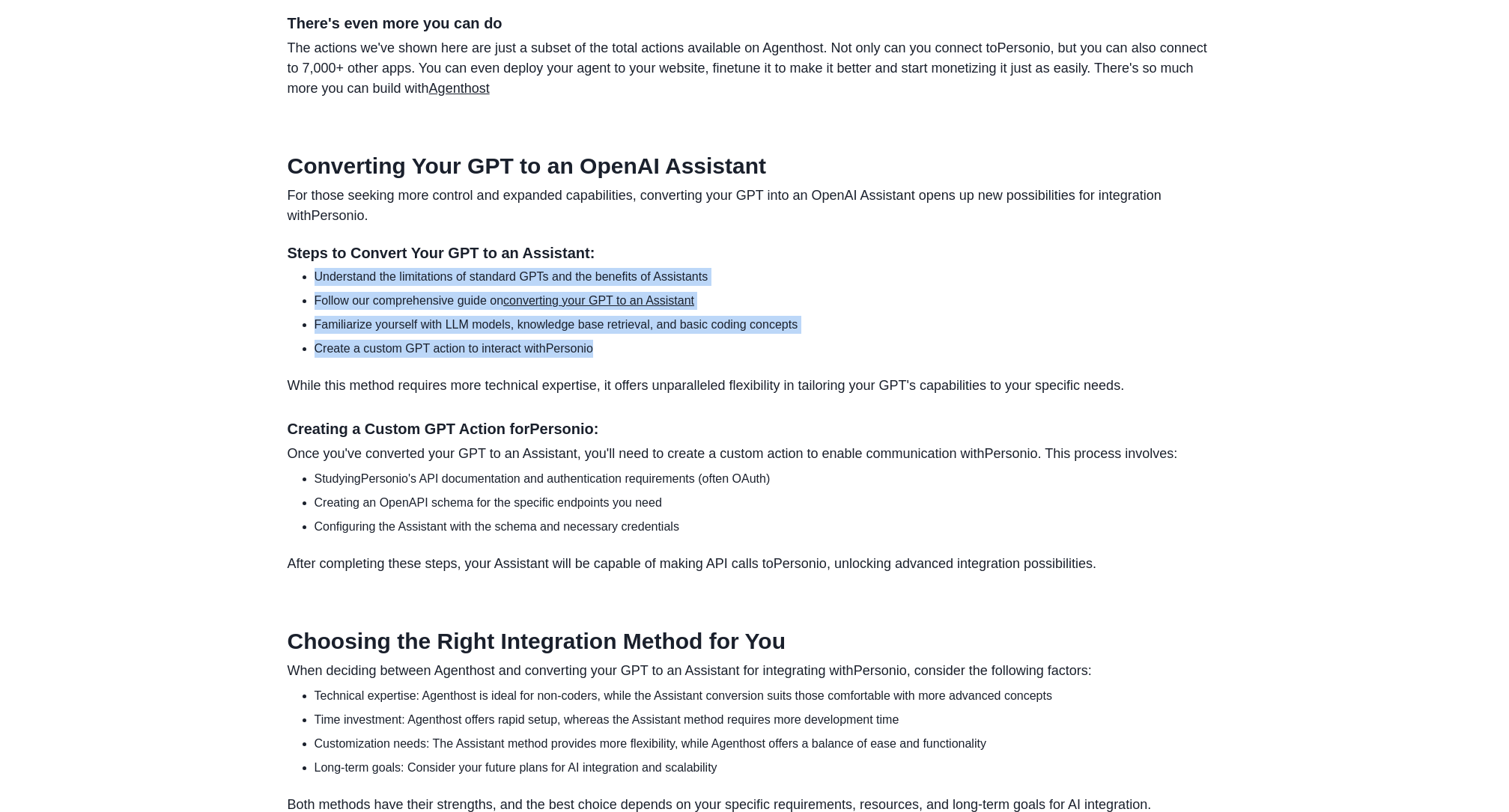
drag, startPoint x: 315, startPoint y: 318, endPoint x: 672, endPoint y: 390, distance: 364.2
click at [672, 358] on ul "Understand the limitations of standard GPTs and the benefits of Assistants Foll…" at bounding box center [760, 313] width 923 height 90
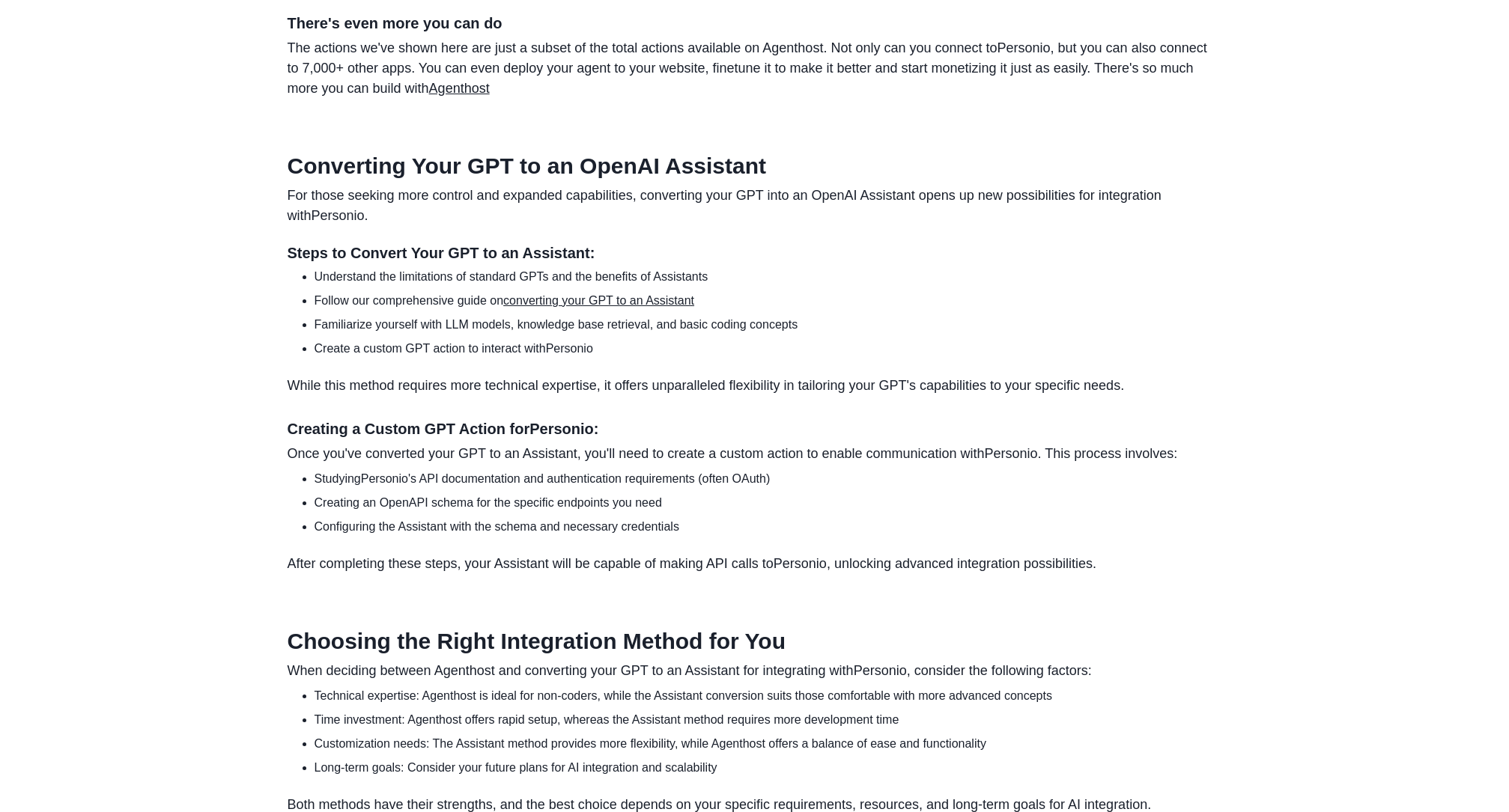
click at [392, 396] on p "While this method requires more technical expertise, it offers unparalleled fle…" at bounding box center [754, 385] width 935 height 20
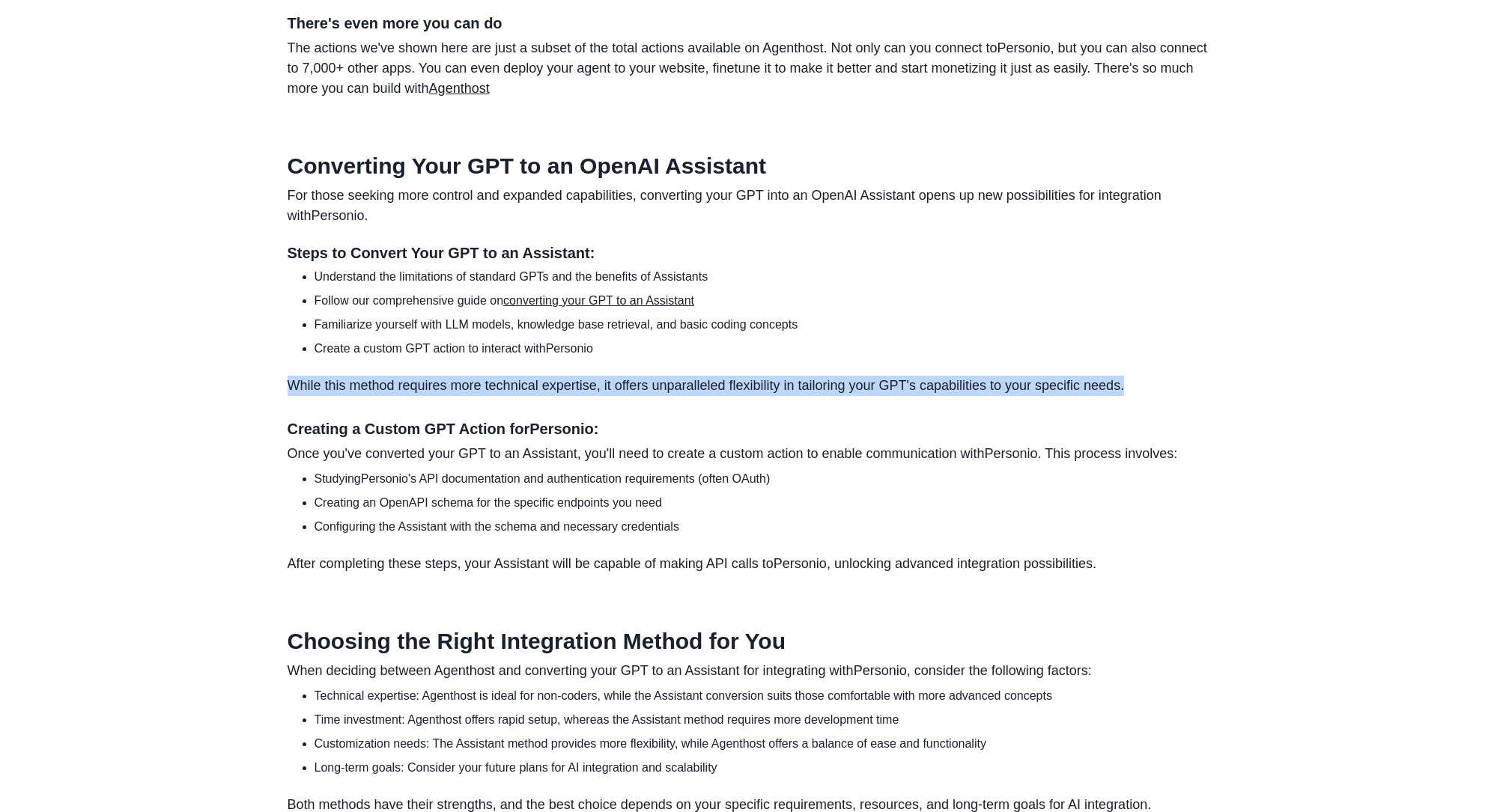
drag, startPoint x: 293, startPoint y: 425, endPoint x: 1178, endPoint y: 436, distance: 885.1
click at [1178, 396] on p "While this method requires more technical expertise, it offers unparalleled fle…" at bounding box center [754, 385] width 935 height 20
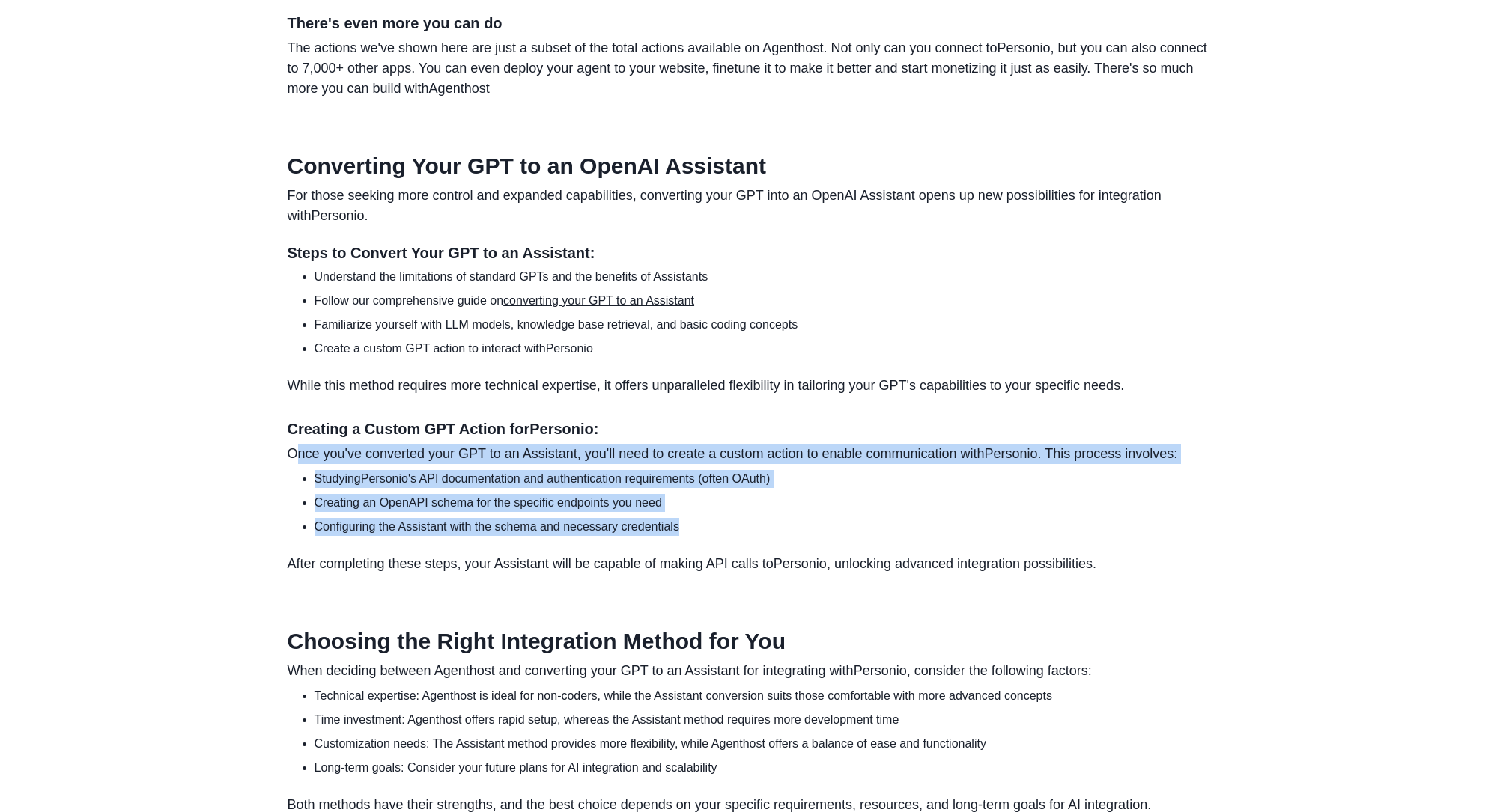
drag, startPoint x: 301, startPoint y: 491, endPoint x: 684, endPoint y: 568, distance: 390.7
click at [684, 568] on section "Converting Your GPT to an OpenAI Assistant For those seeking more control and e…" at bounding box center [754, 363] width 935 height 422
click at [482, 512] on li "Creating an OpenAPI schema for the specific endpoints you need" at bounding box center [768, 503] width 908 height 18
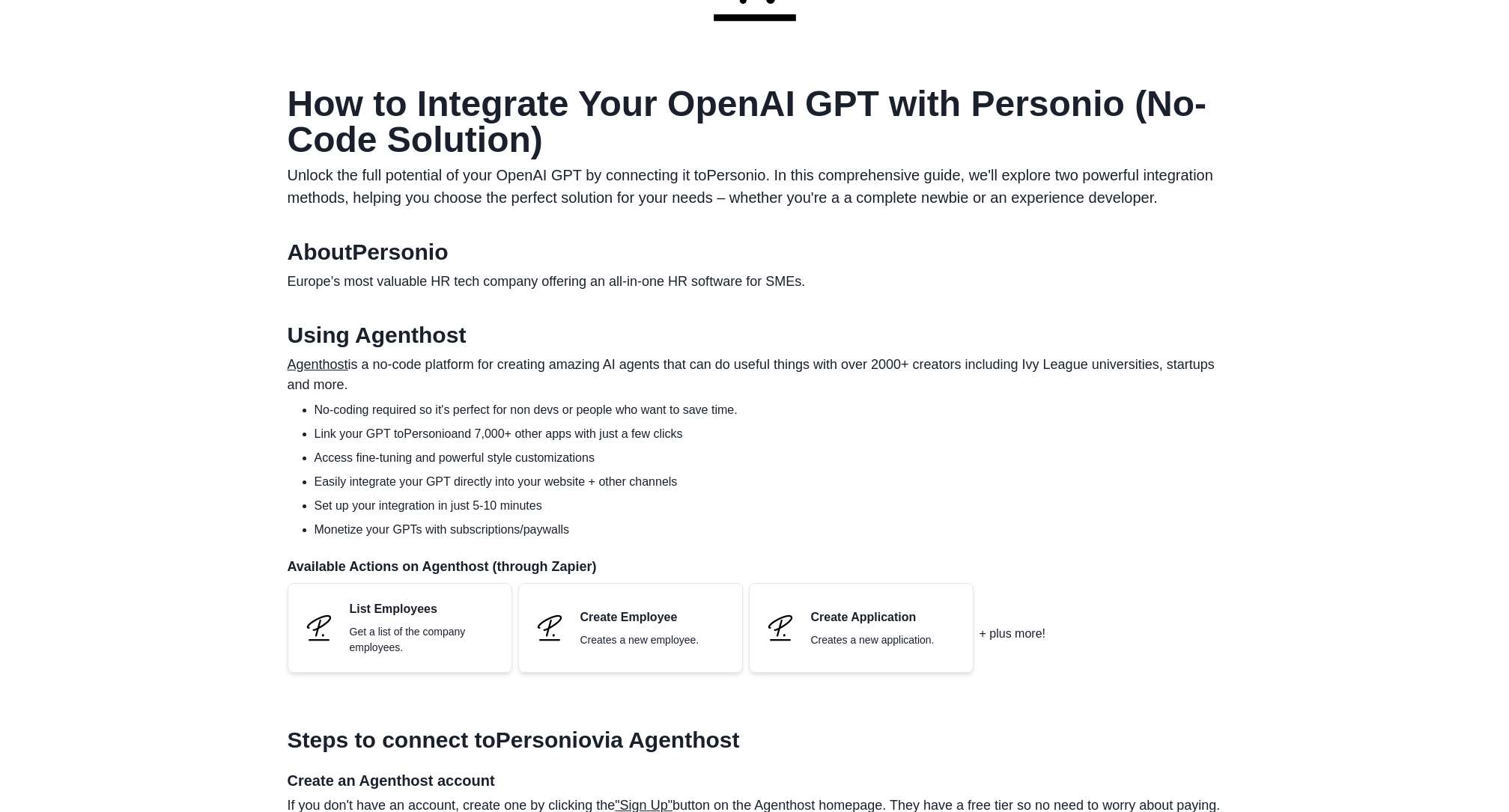
scroll to position [0, 0]
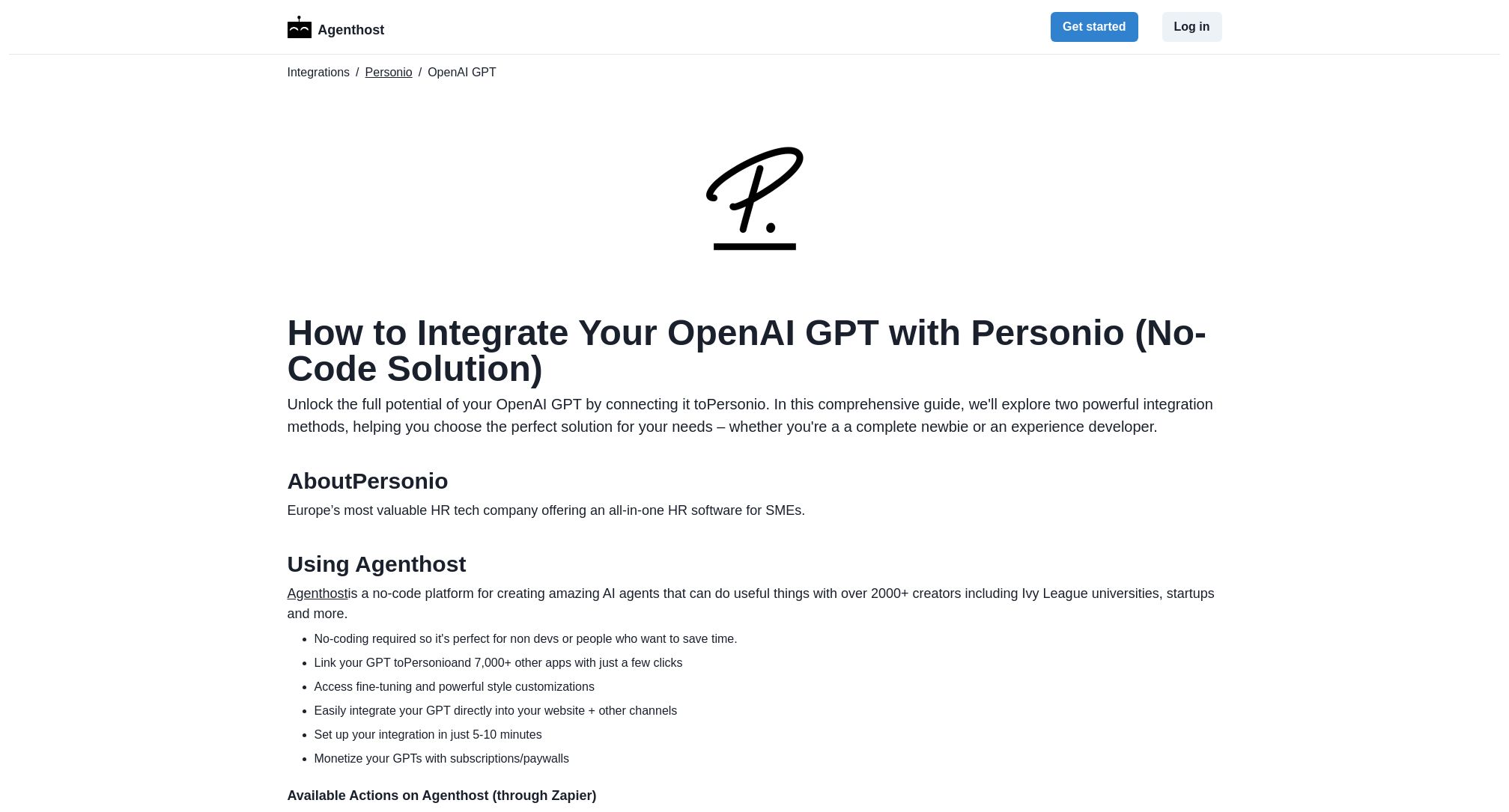
click at [385, 73] on link "Personio" at bounding box center [389, 72] width 47 height 18
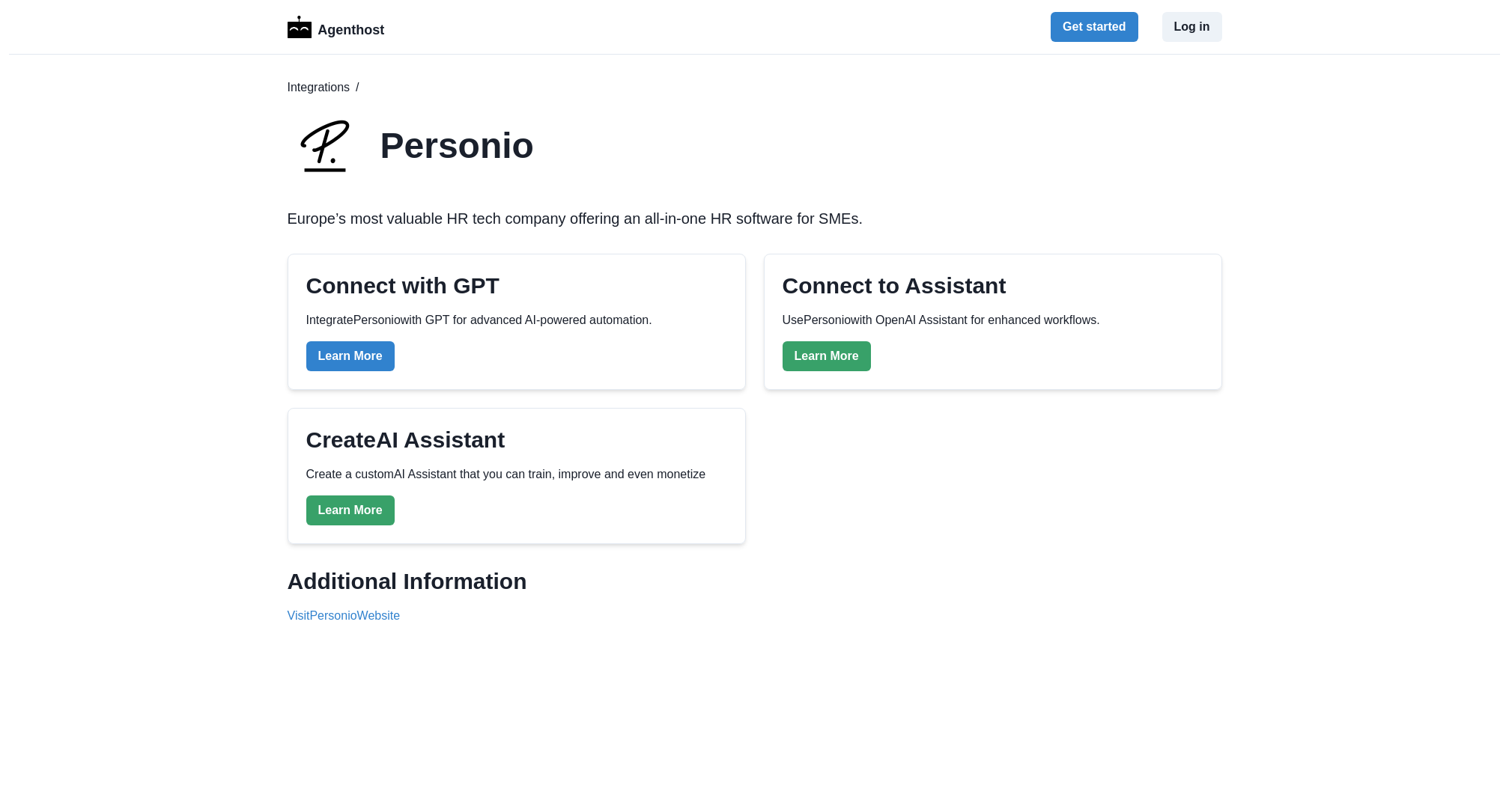
drag, startPoint x: 791, startPoint y: 319, endPoint x: 1134, endPoint y: 332, distance: 343.2
click at [1134, 332] on div "Connect to Assistant Use Personio with OpenAI Assistant for enhanced workflows.…" at bounding box center [993, 322] width 421 height 99
click at [983, 500] on div "Connect with GPT Integrate Personio with GPT for advanced AI-powered automation…" at bounding box center [754, 399] width 935 height 291
click at [820, 357] on link "Learn More" at bounding box center [827, 356] width 88 height 30
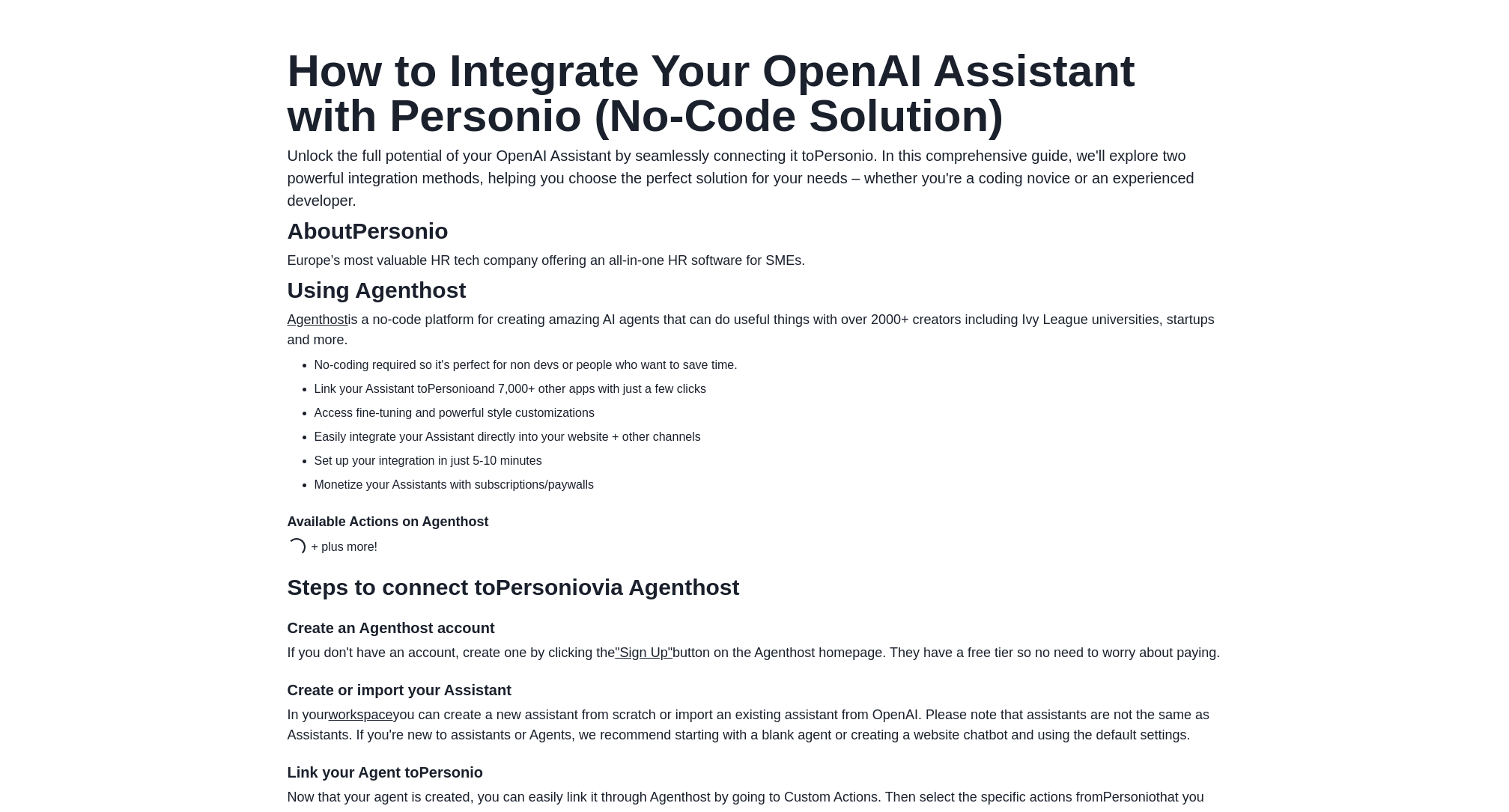
scroll to position [375, 0]
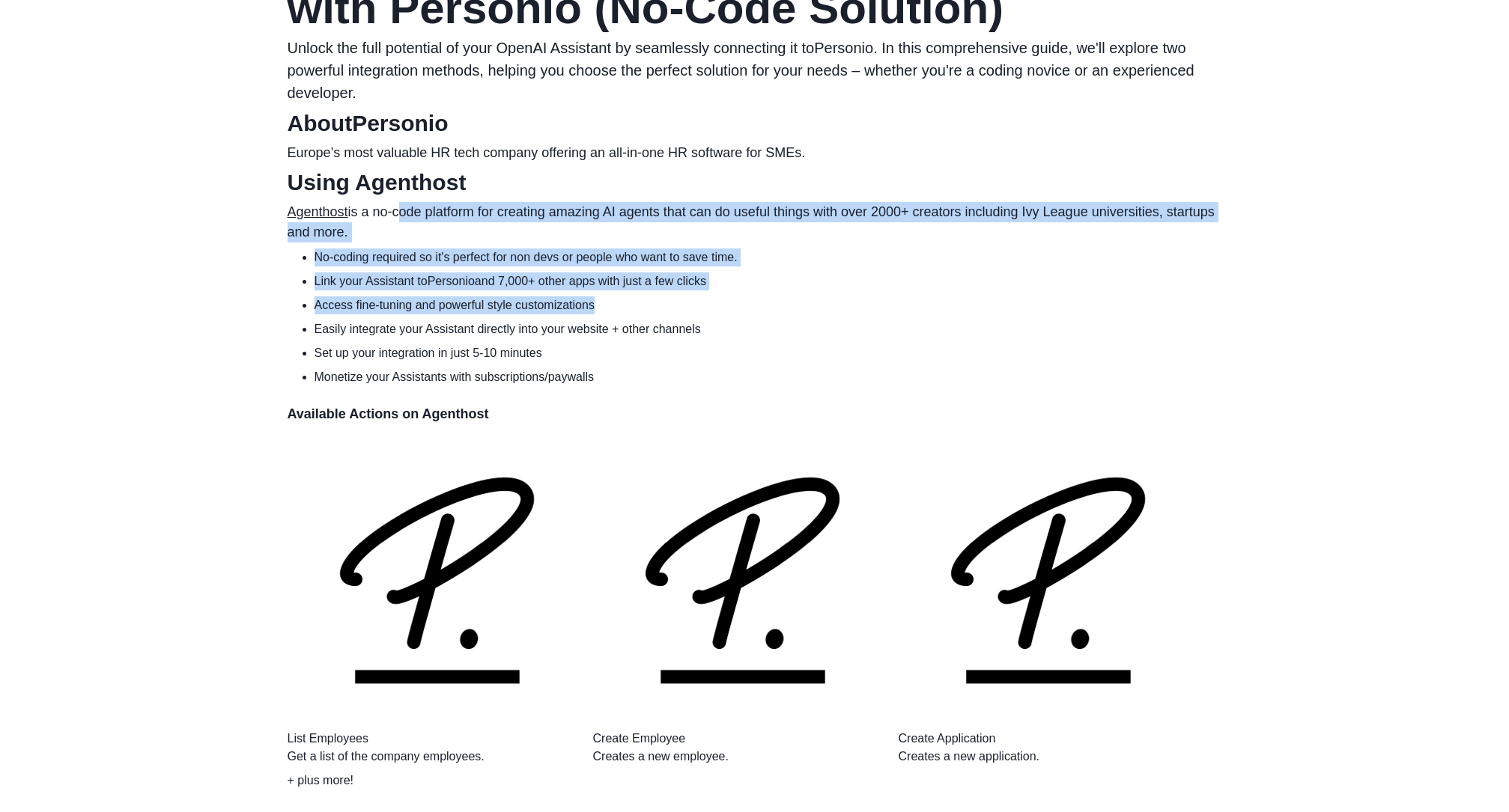
drag, startPoint x: 396, startPoint y: 210, endPoint x: 666, endPoint y: 308, distance: 287.2
click at [666, 308] on section "Using Agenthost Agenthost is a no-code platform for creating amazing AI agents …" at bounding box center [754, 479] width 935 height 621
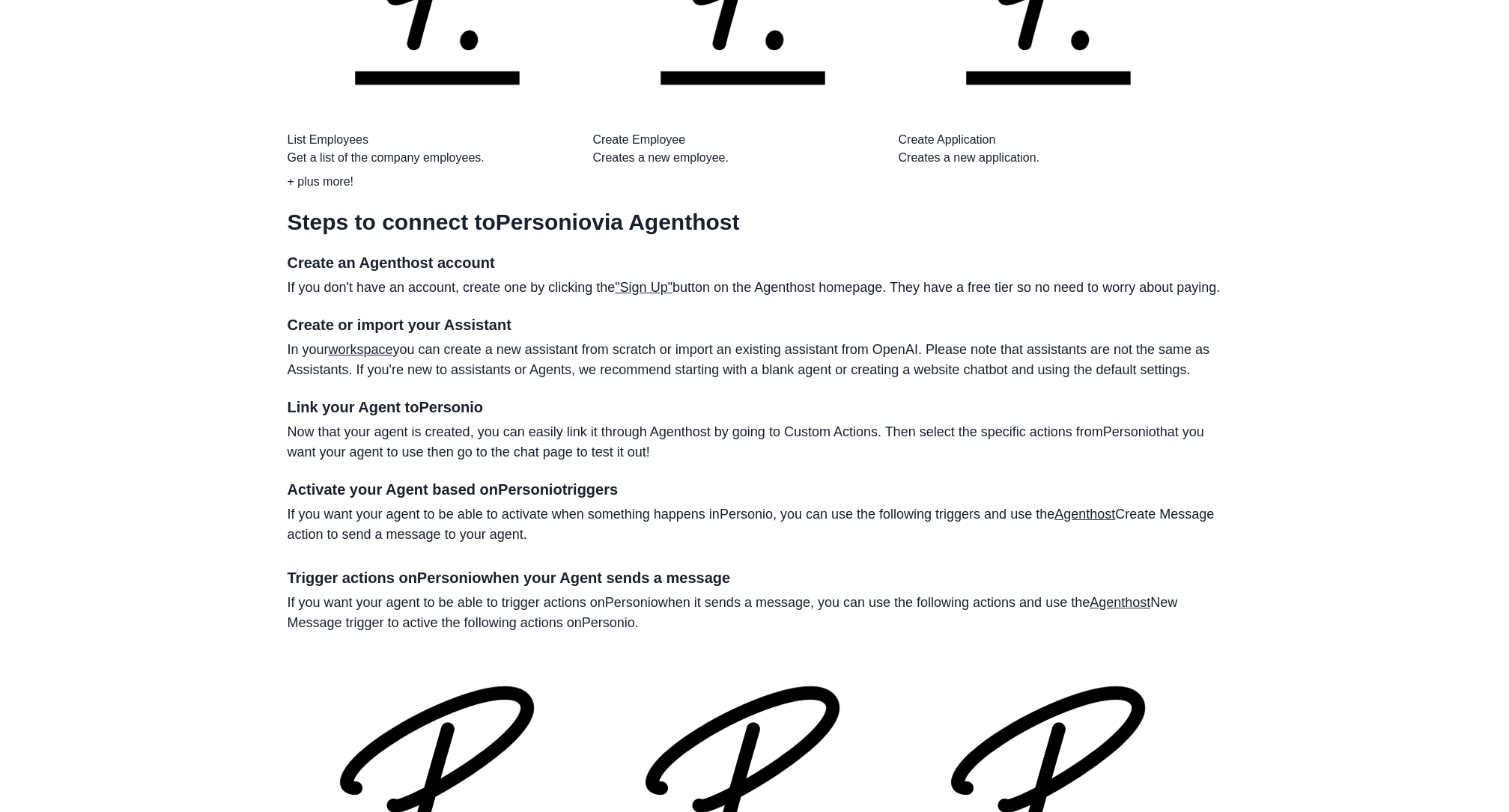
scroll to position [1497, 0]
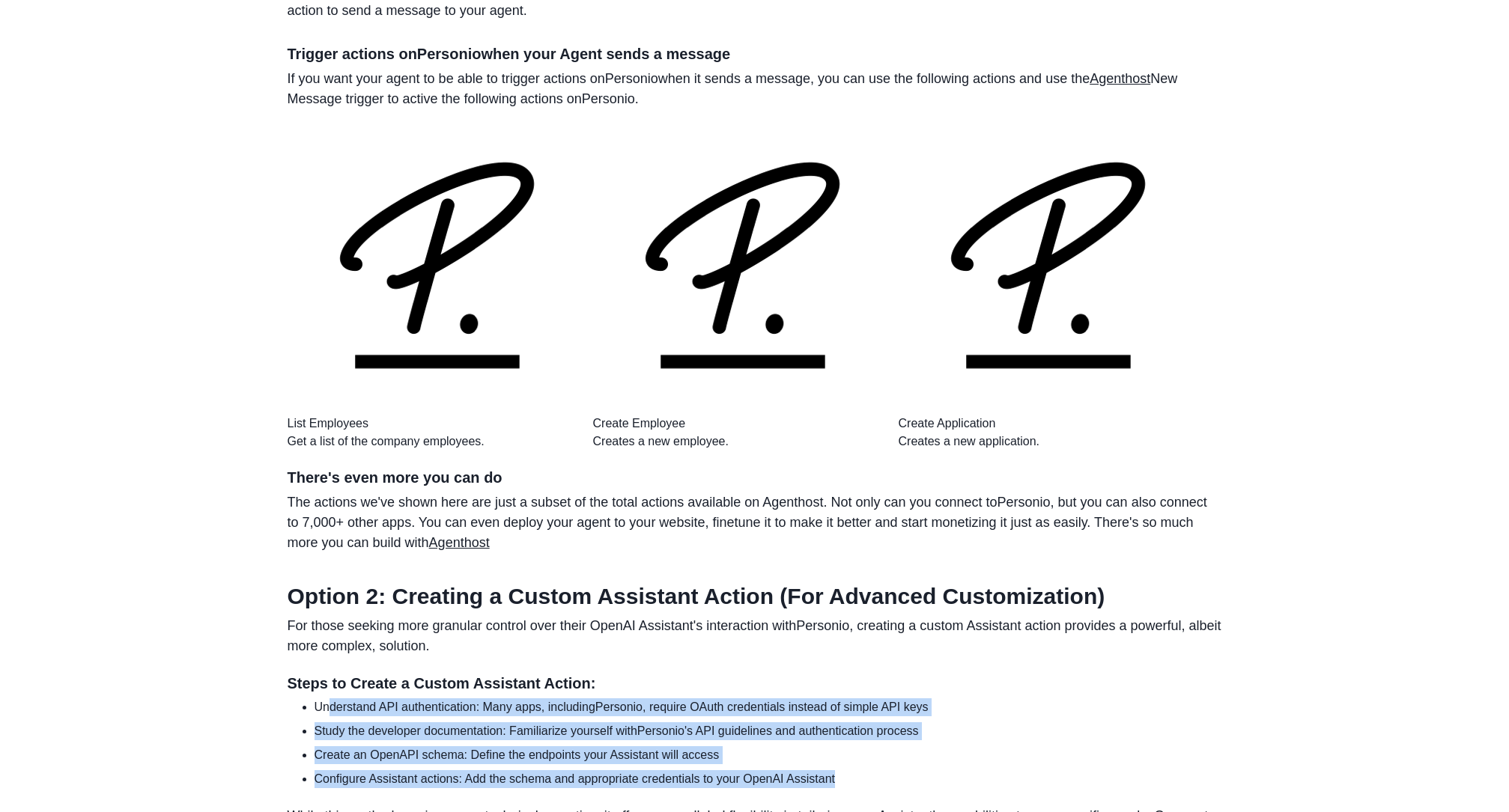
drag, startPoint x: 329, startPoint y: 235, endPoint x: 863, endPoint y: 305, distance: 538.6
click at [863, 698] on ul "Understand API authentication: Many apps, including Personio , require OAuth cr…" at bounding box center [760, 742] width 923 height 90
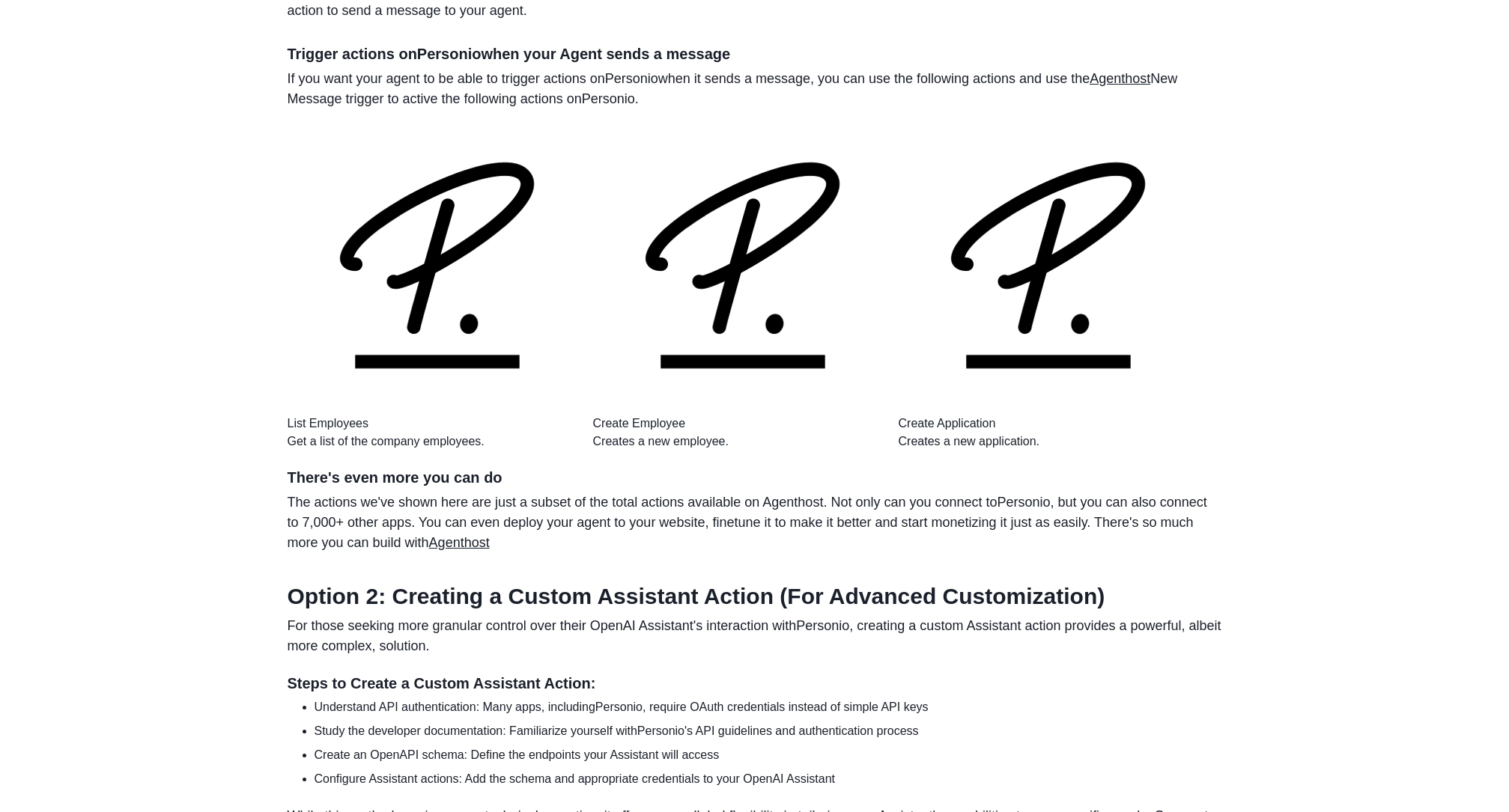
click at [334, 806] on p "While this method requires more technical expertise, it offers unparalleled fle…" at bounding box center [754, 826] width 935 height 40
drag, startPoint x: 282, startPoint y: 338, endPoint x: 1154, endPoint y: 365, distance: 872.4
click at [1154, 365] on main "Integrations / Personio / OpenAI Assistant How to Integrate Your OpenAI Assista…" at bounding box center [754, 15] width 958 height 2898
drag, startPoint x: 417, startPoint y: 473, endPoint x: 939, endPoint y: 545, distance: 526.9
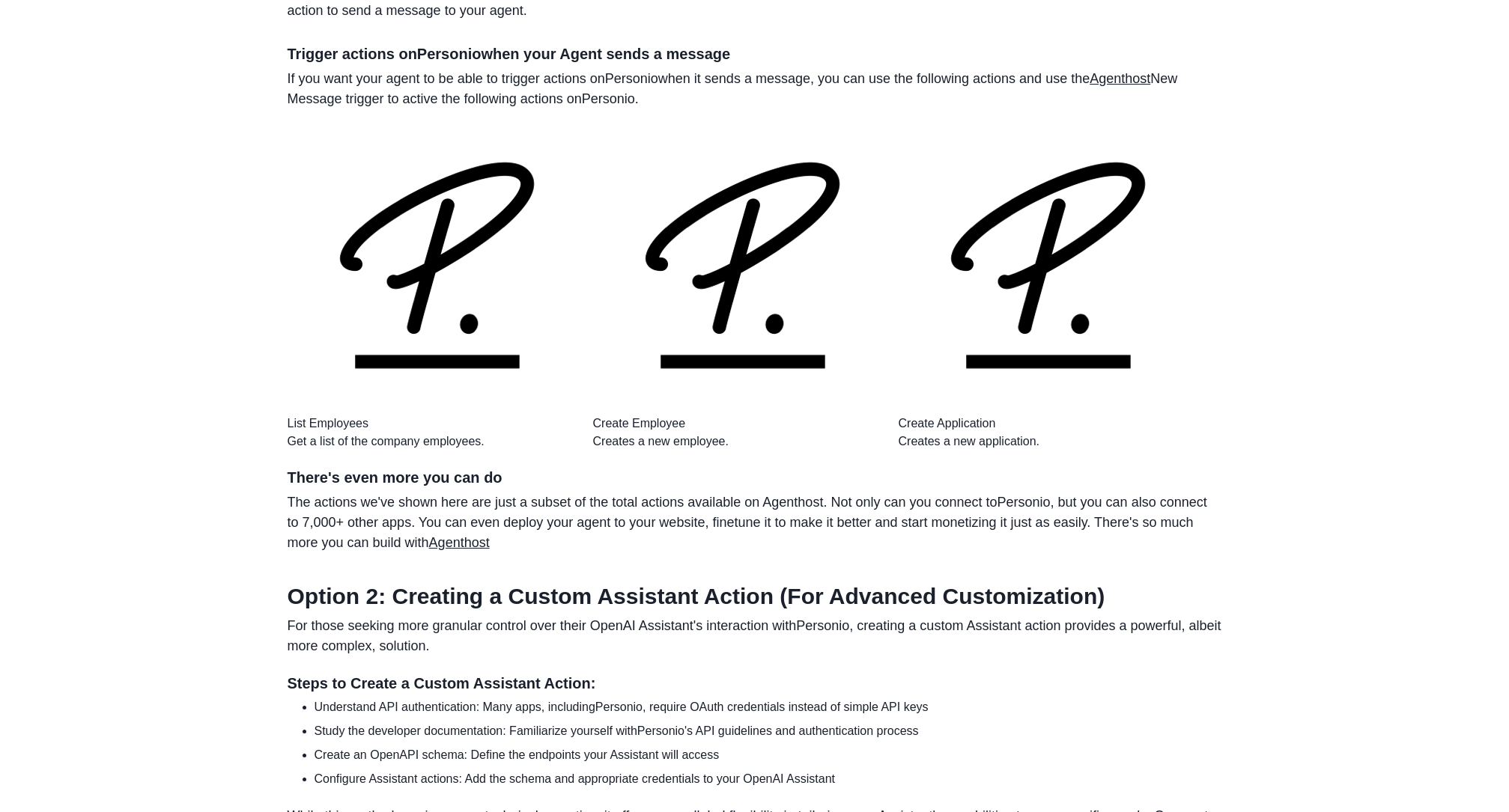
drag, startPoint x: 444, startPoint y: 523, endPoint x: 926, endPoint y: 545, distance: 482.5
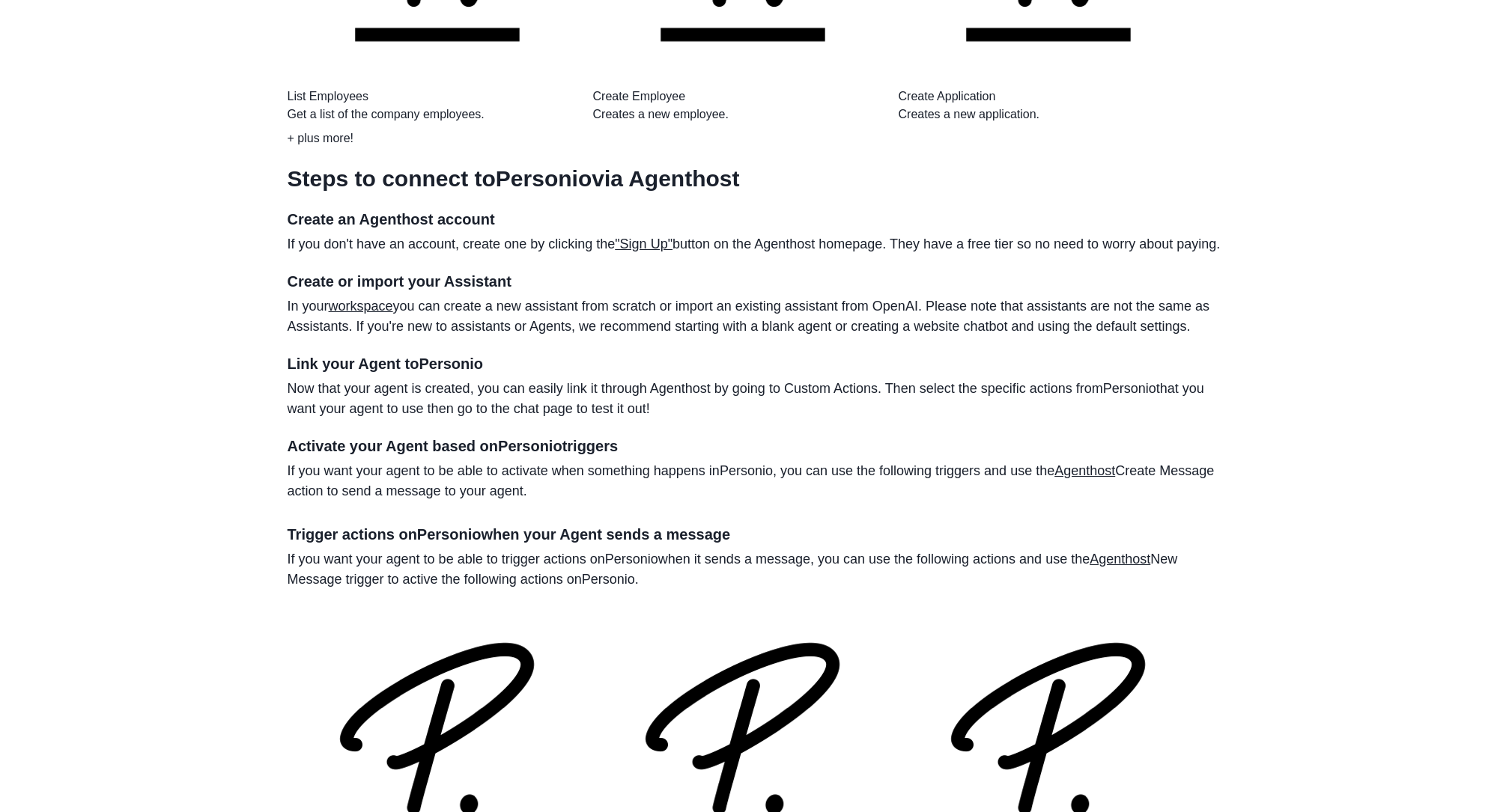
scroll to position [973, 0]
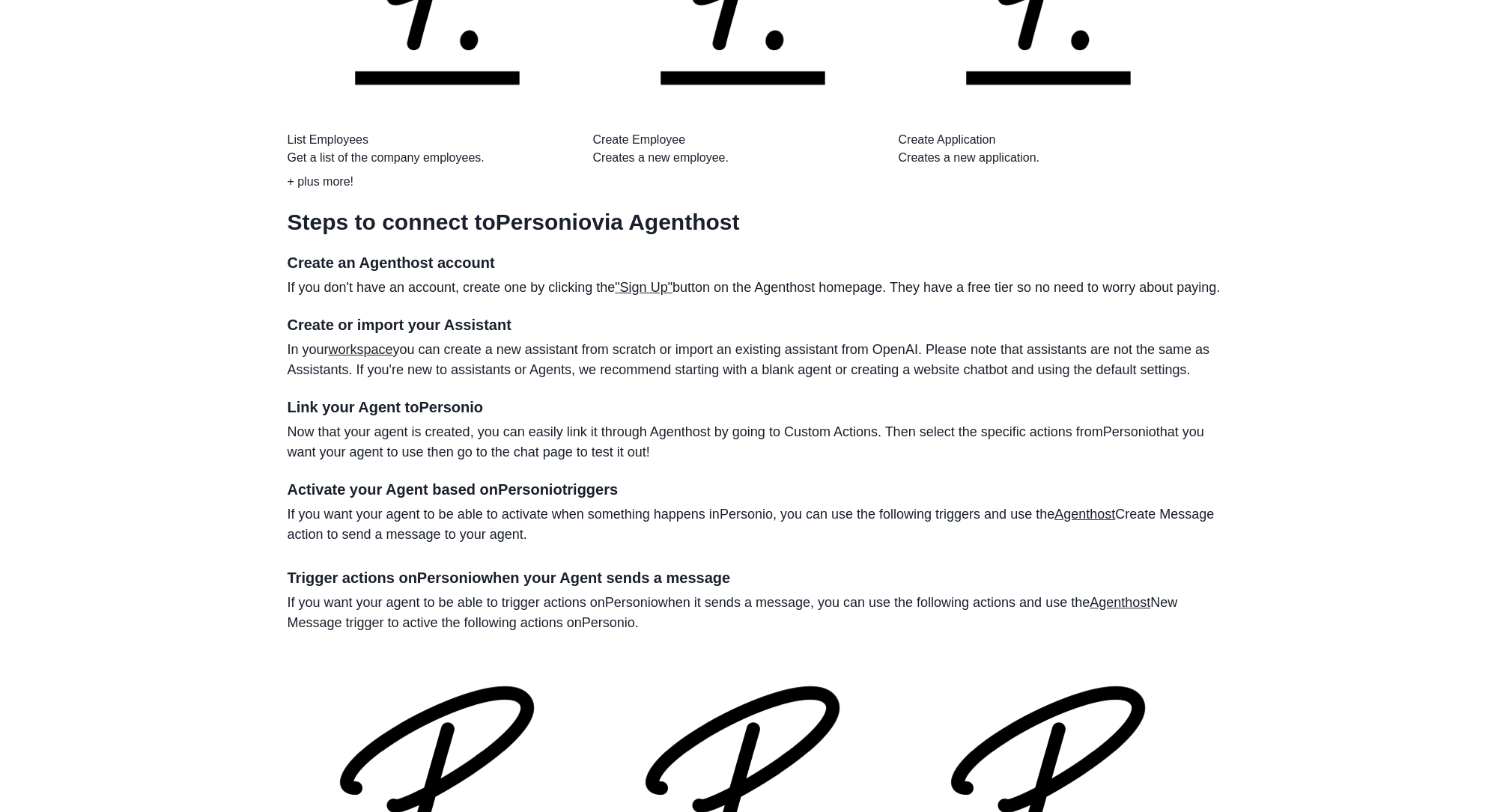
drag, startPoint x: 308, startPoint y: 190, endPoint x: 691, endPoint y: 216, distance: 383.9
click at [691, 422] on p "Now that your agent is created, you can easily link it through Agenthost by goi…" at bounding box center [754, 442] width 935 height 40
drag, startPoint x: 288, startPoint y: 279, endPoint x: 620, endPoint y: 295, distance: 332.4
click at [620, 504] on p "If you want your agent to be able to activate when something happens in Personi…" at bounding box center [754, 525] width 935 height 40
drag, startPoint x: 620, startPoint y: 295, endPoint x: 713, endPoint y: 284, distance: 93.6
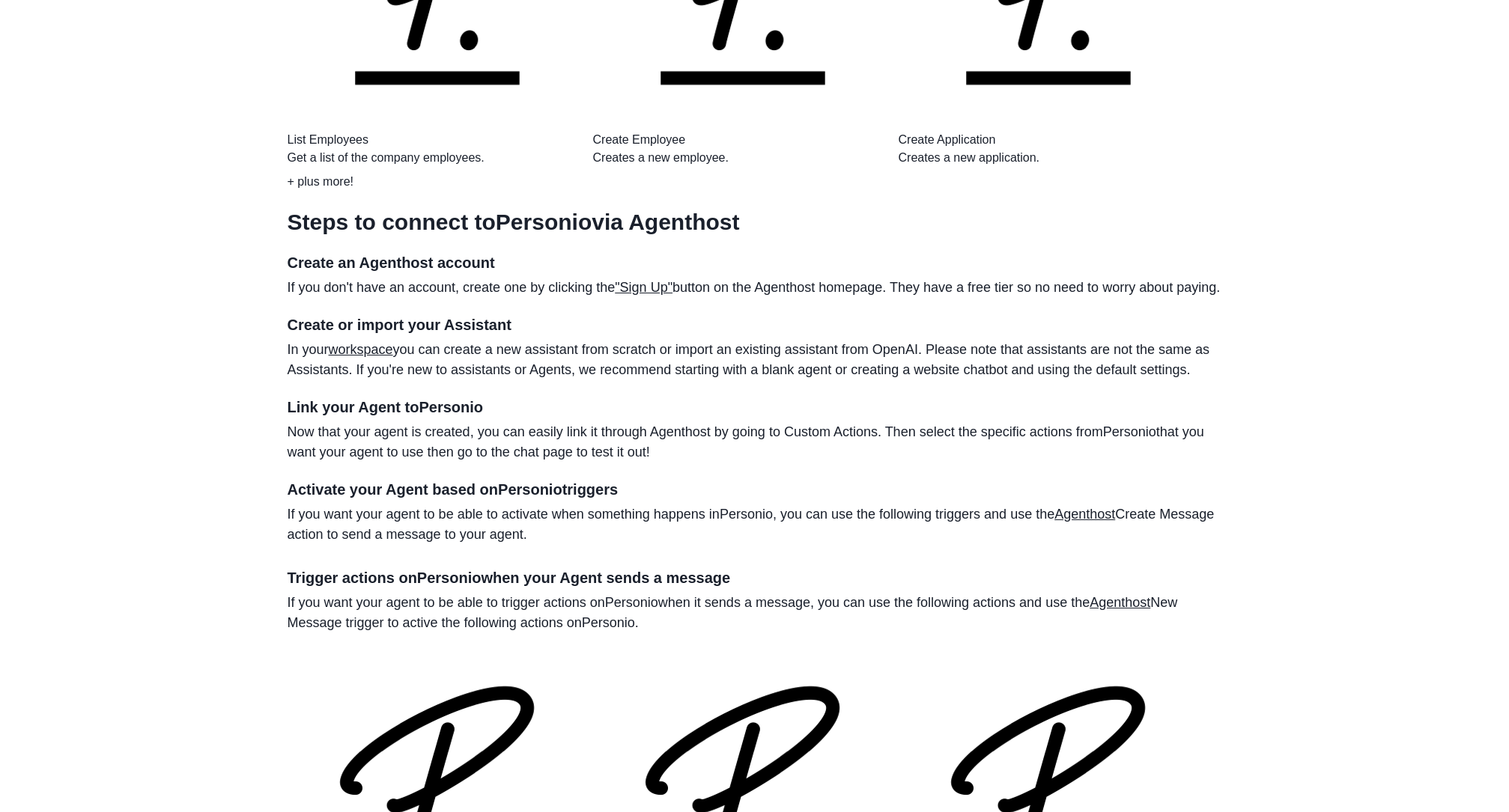
click at [713, 504] on p "If you want your agent to be able to activate when something happens in Personi…" at bounding box center [754, 525] width 935 height 40
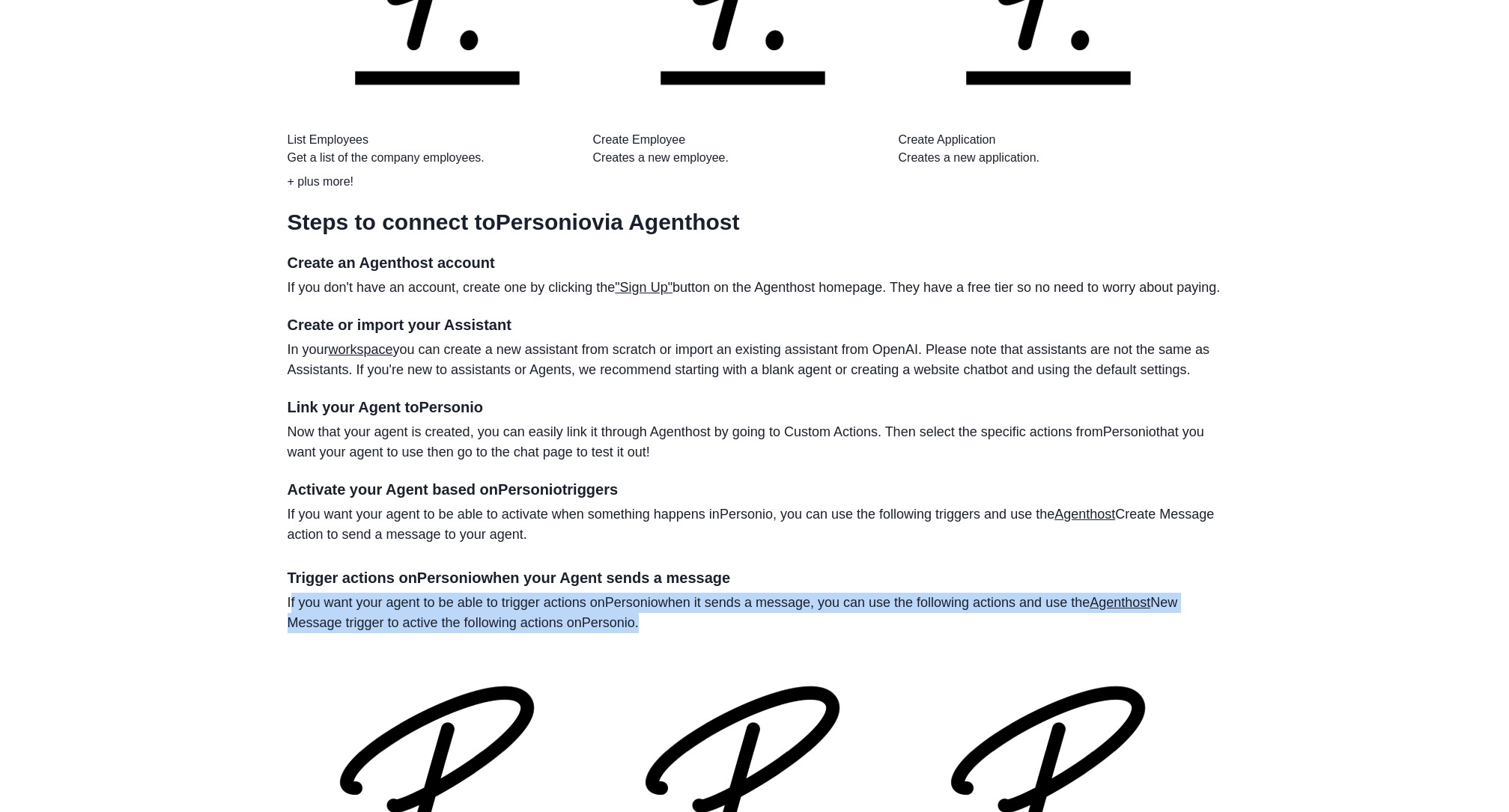
drag, startPoint x: 289, startPoint y: 357, endPoint x: 646, endPoint y: 382, distance: 357.9
click at [646, 593] on p "If you want your agent to be able to trigger actions on Personio when it sends …" at bounding box center [754, 613] width 935 height 40
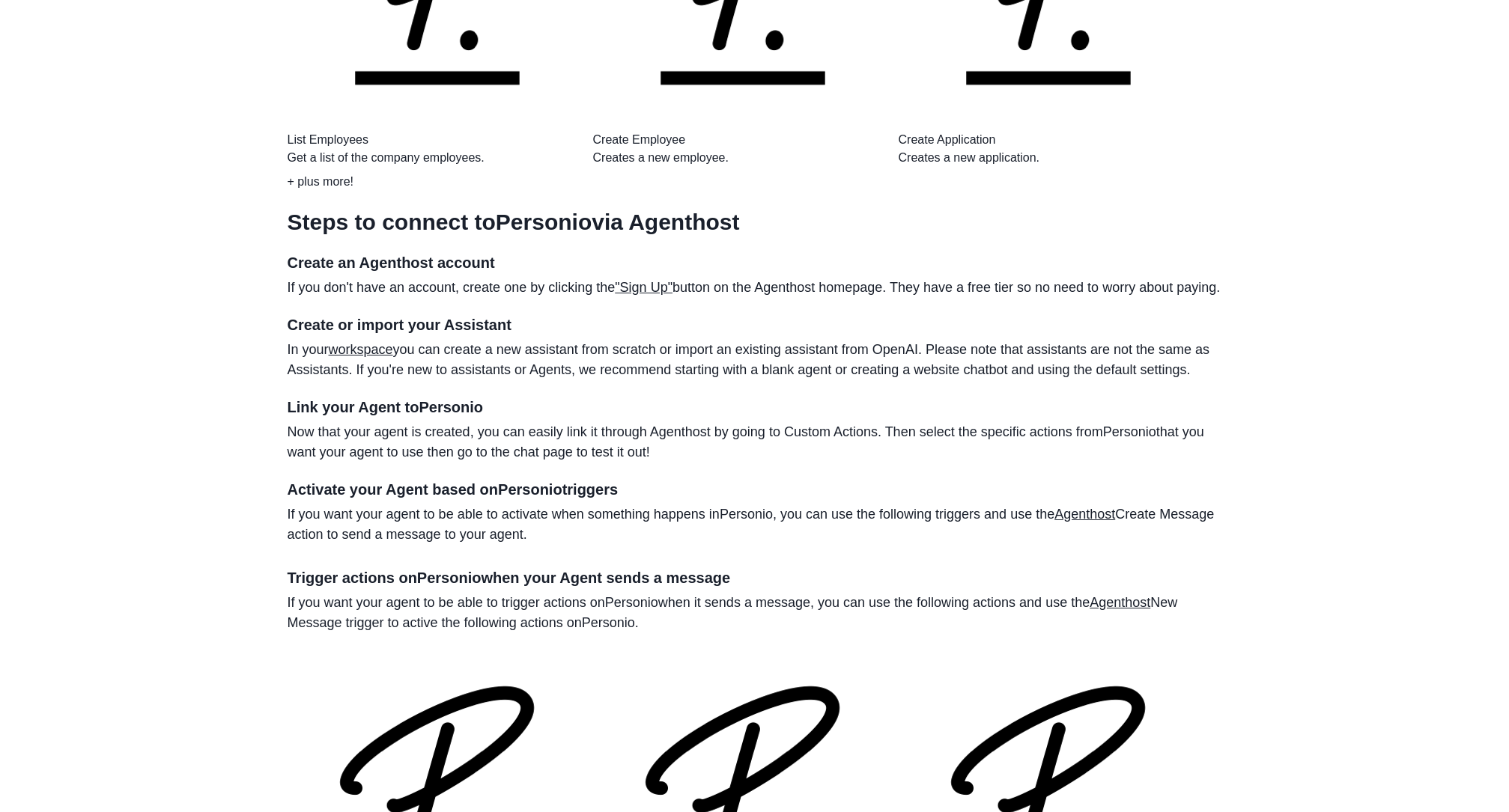
click at [500, 504] on p "If you want your agent to be able to activate when something happens in Personi…" at bounding box center [754, 525] width 935 height 40
drag, startPoint x: 292, startPoint y: 277, endPoint x: 672, endPoint y: 297, distance: 380.5
click at [672, 504] on p "If you want your agent to be able to activate when something happens in Personi…" at bounding box center [754, 525] width 935 height 40
click at [911, 504] on p "If you want your agent to be able to activate when something happens in Personi…" at bounding box center [754, 525] width 935 height 40
click at [1101, 507] on link "Agenthost" at bounding box center [1085, 515] width 60 height 15
